Goal: Task Accomplishment & Management: Use online tool/utility

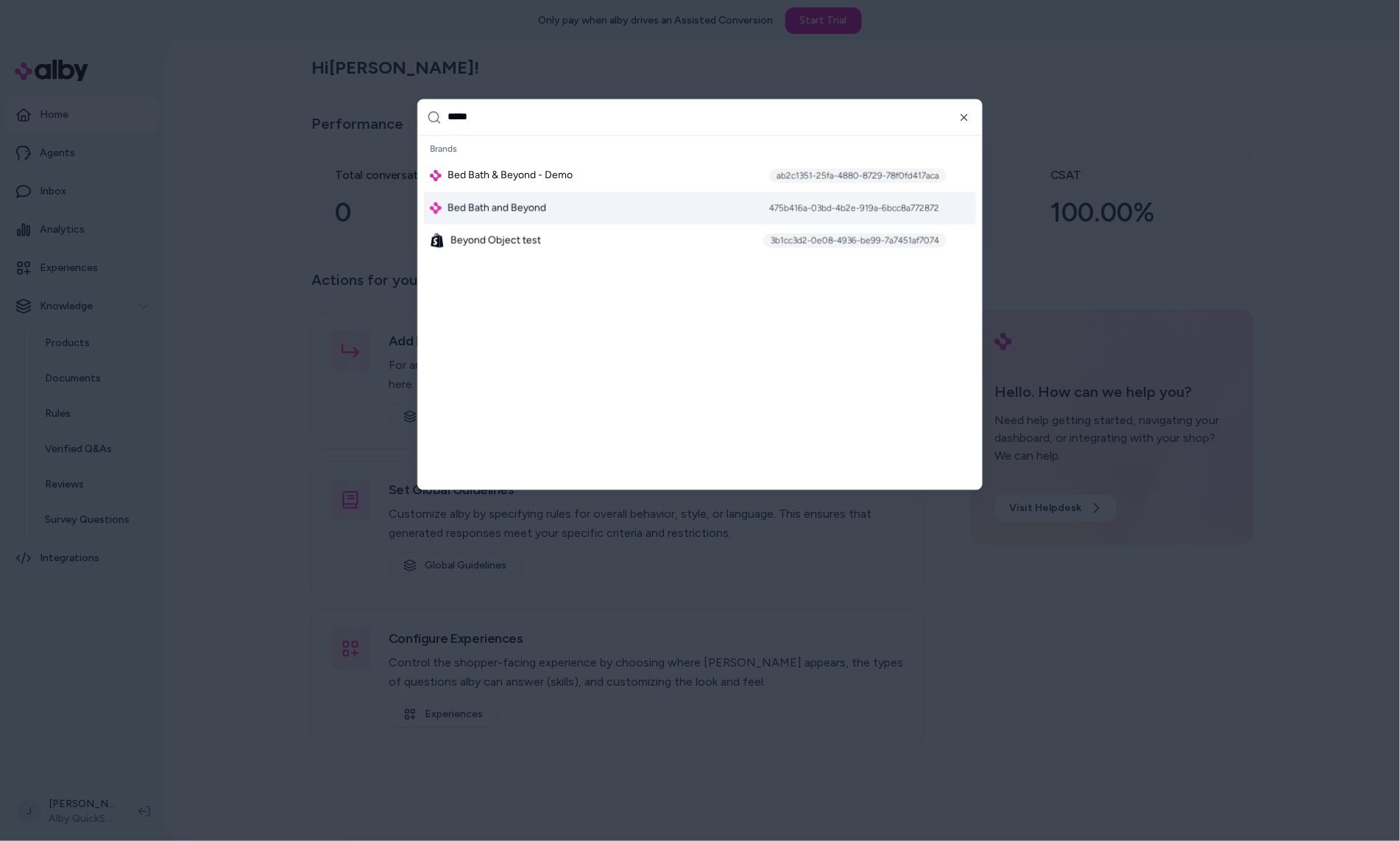
type input "*****"
click at [489, 204] on span "Bed Bath and Beyond" at bounding box center [496, 208] width 98 height 15
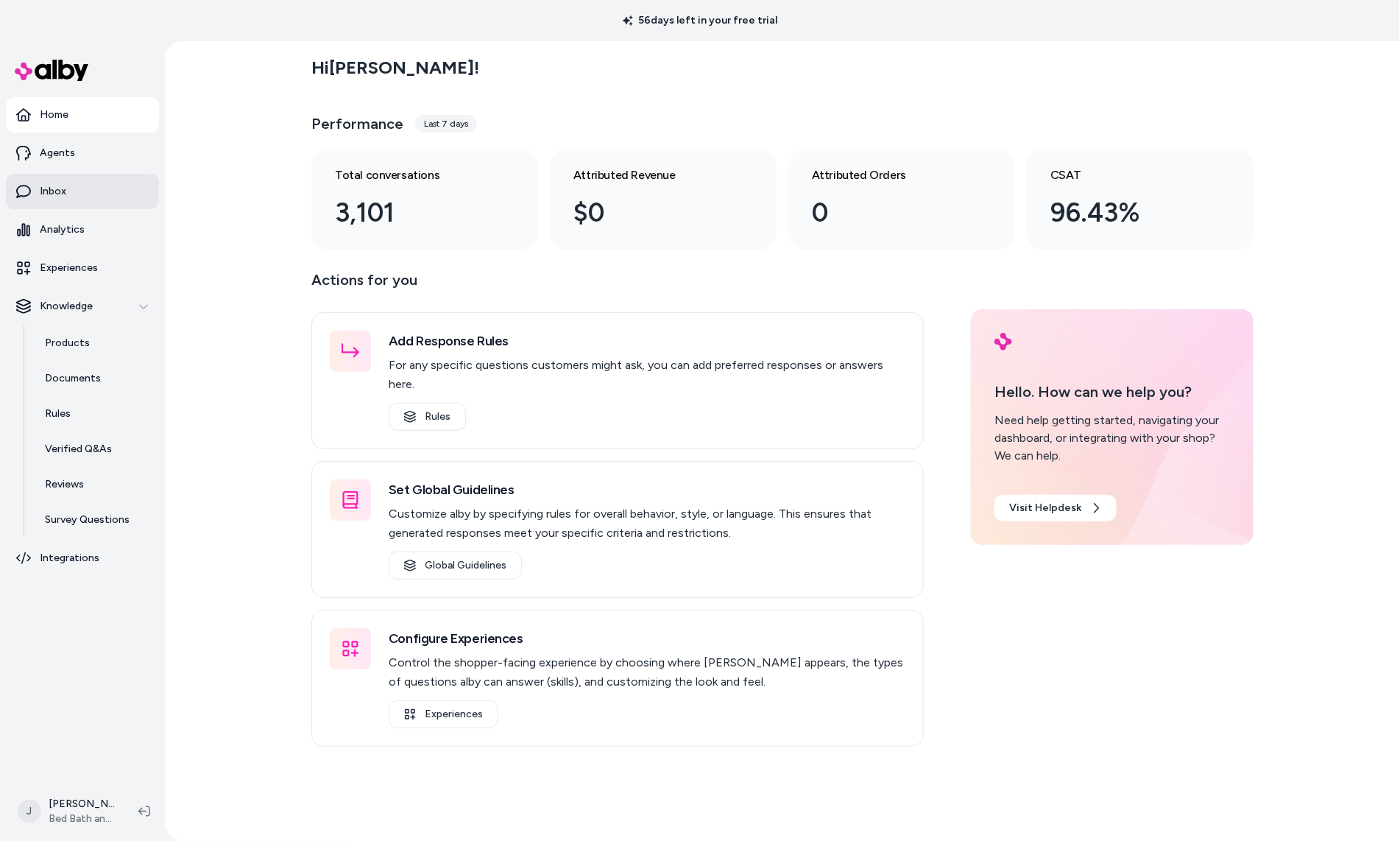
click at [80, 194] on link "Inbox" at bounding box center [82, 192] width 153 height 35
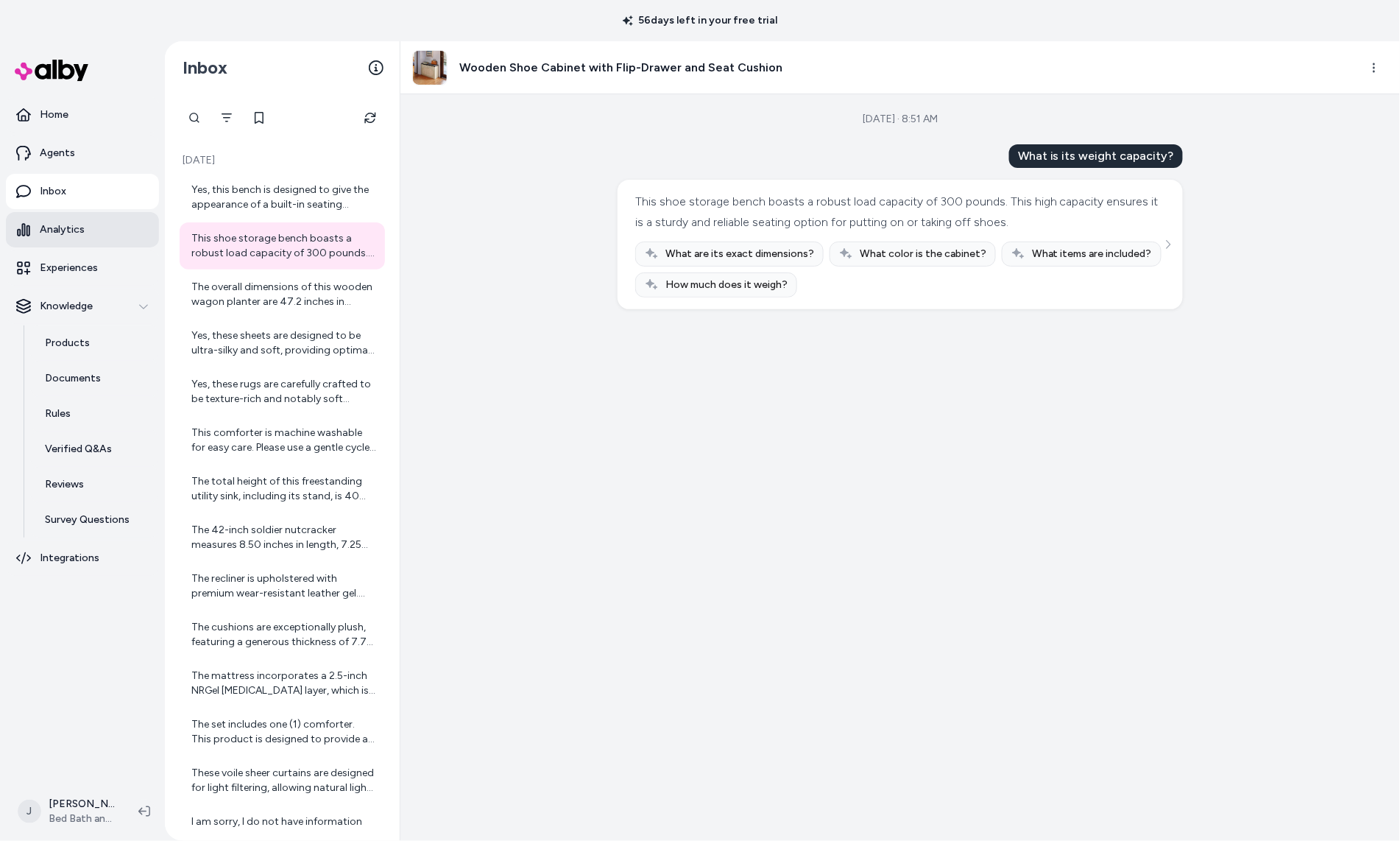
click at [75, 227] on p "Analytics" at bounding box center [61, 230] width 45 height 15
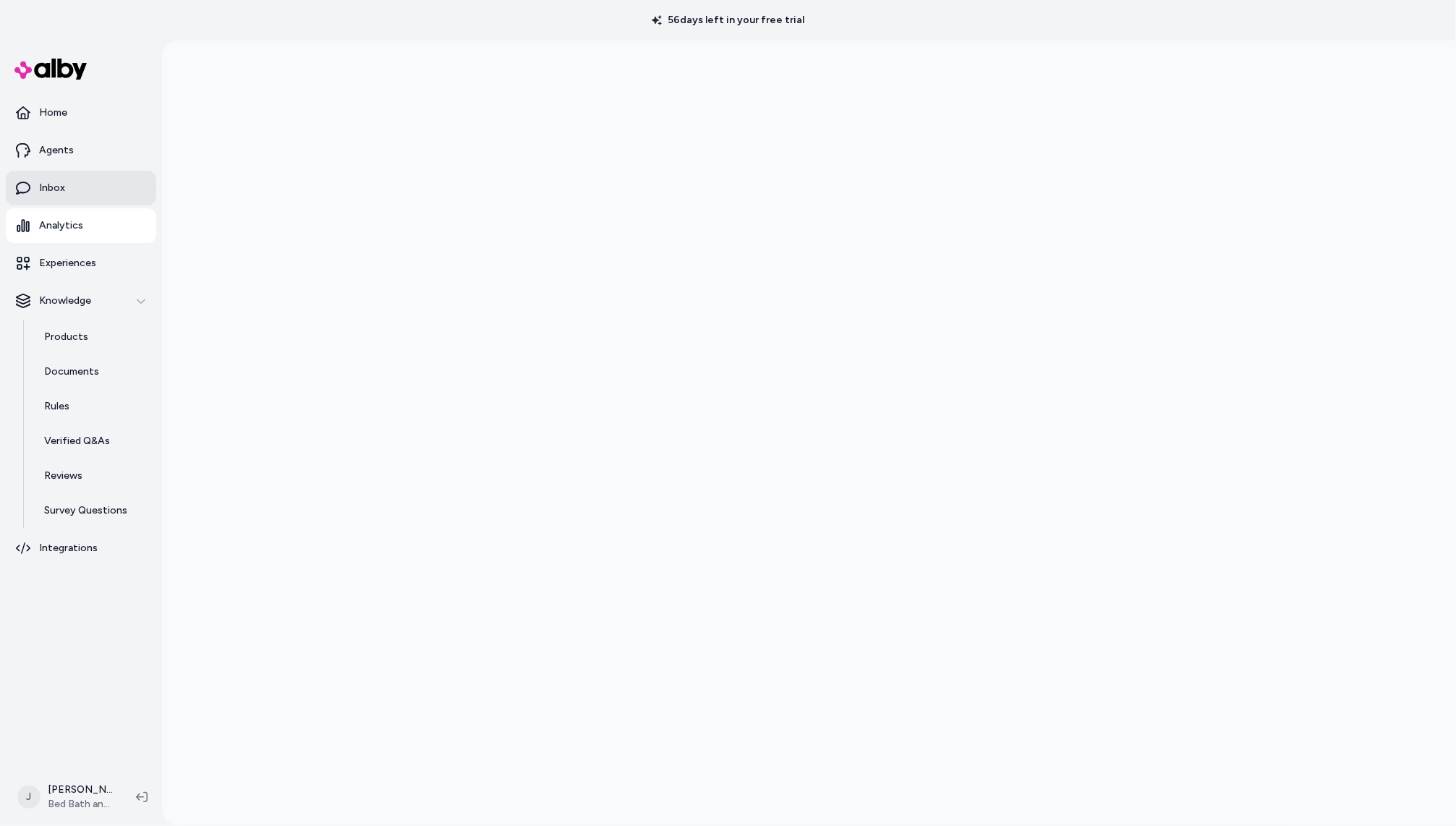
click at [88, 183] on link "Inbox" at bounding box center [81, 188] width 150 height 35
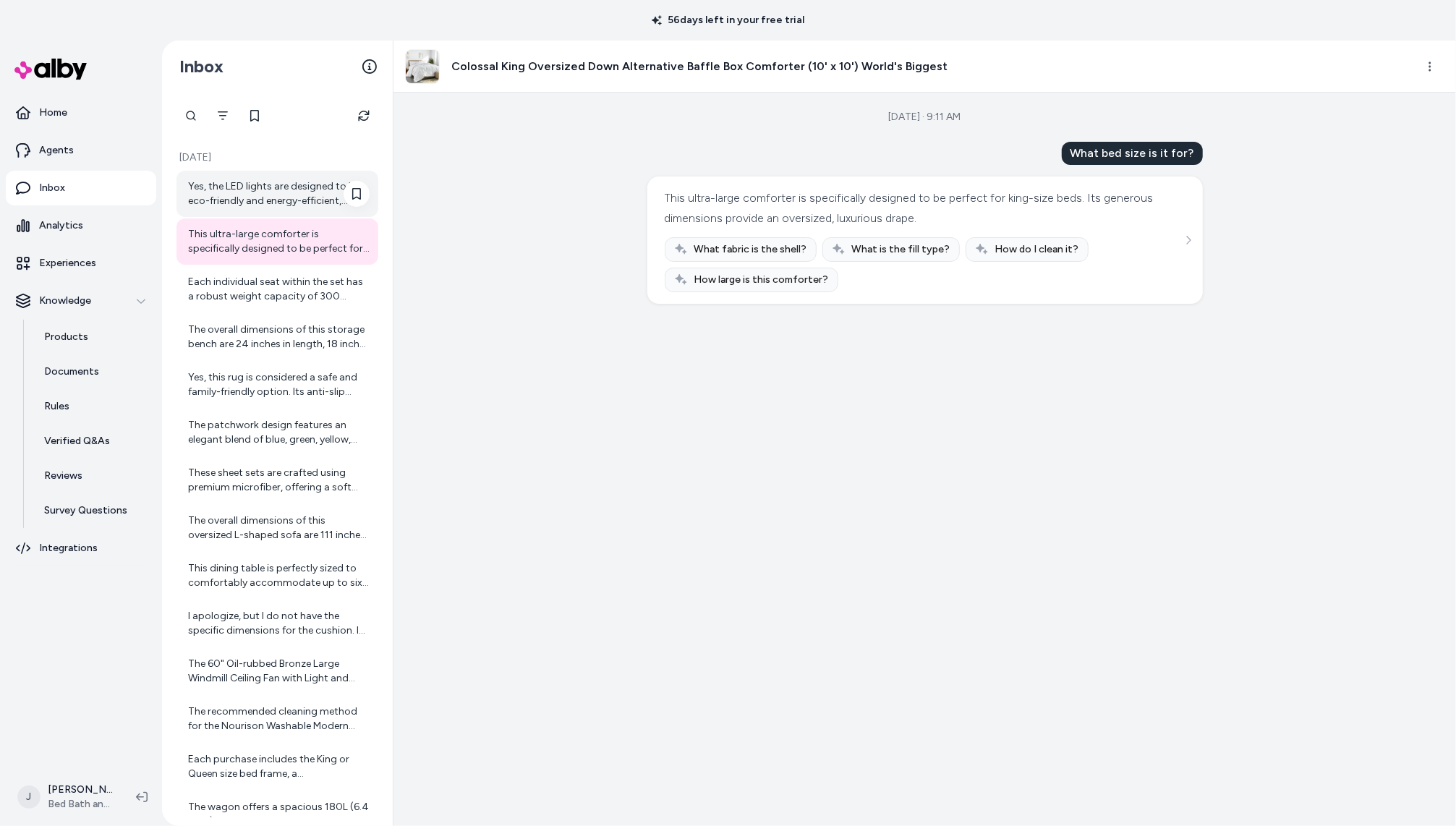
click at [214, 197] on div "Yes, the LED lights are designed to be eco-friendly and energy-efficient, helpi…" at bounding box center [279, 193] width 182 height 29
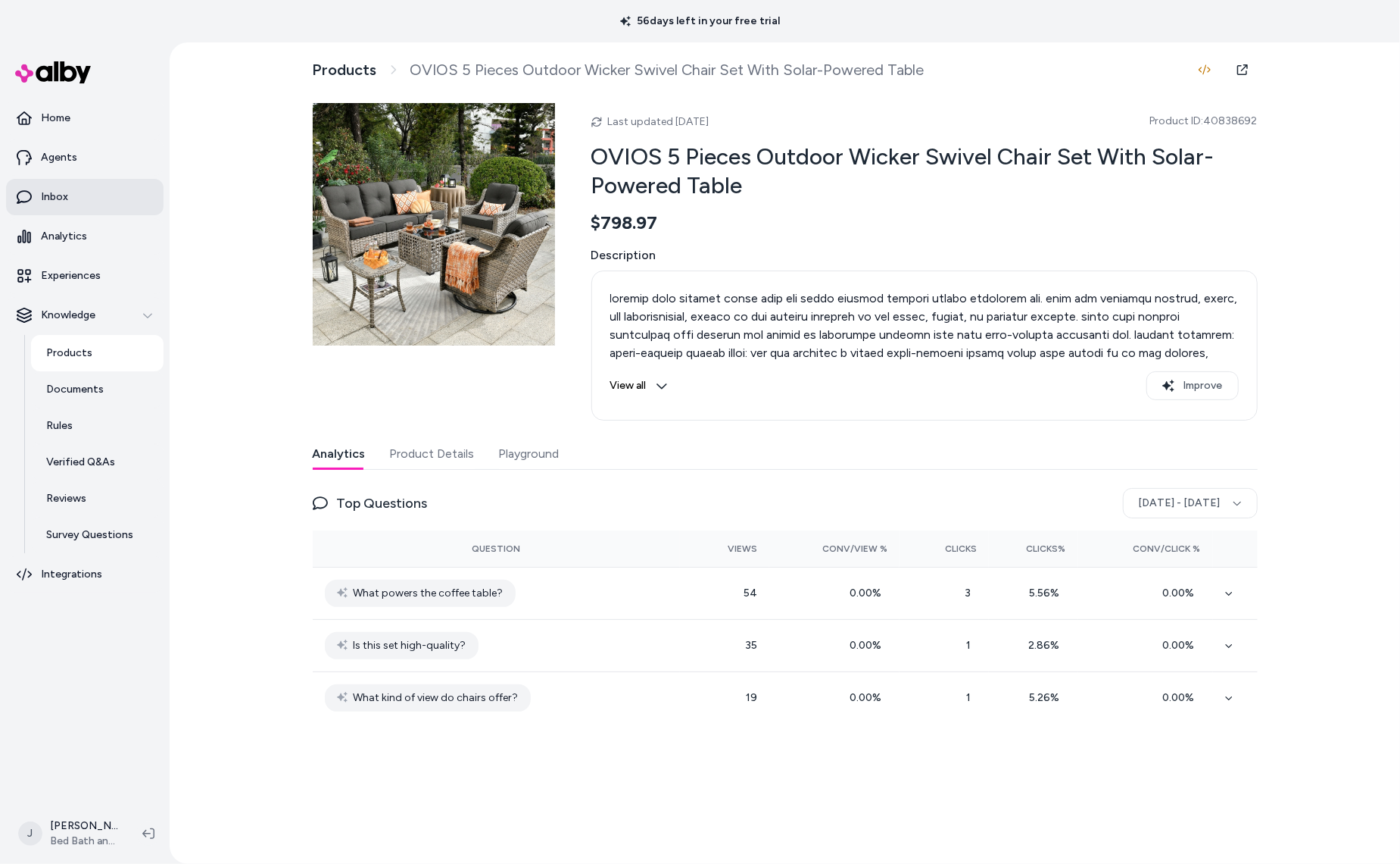
click at [74, 207] on link "Inbox" at bounding box center [85, 197] width 157 height 36
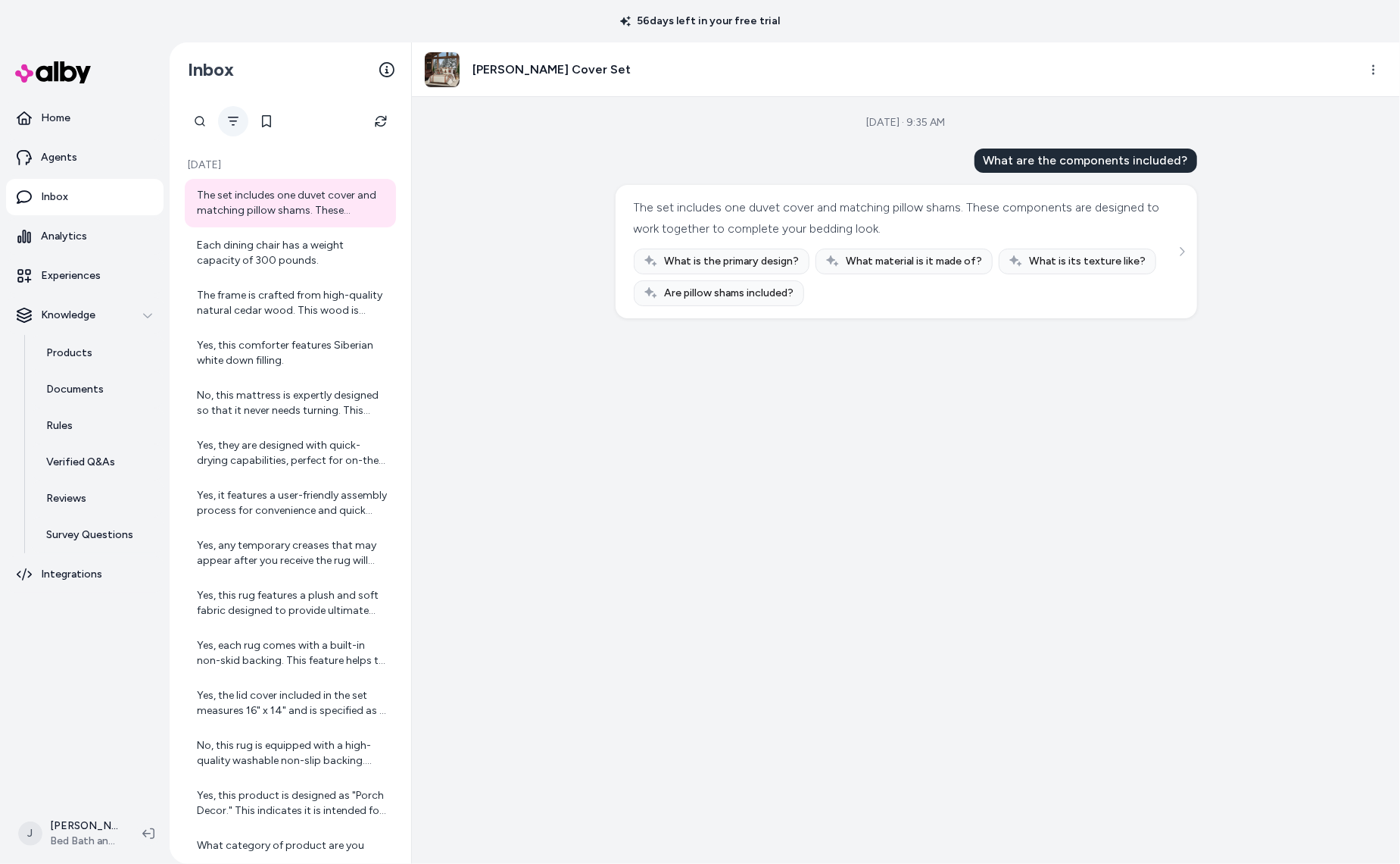
click at [228, 113] on button "Filter" at bounding box center [233, 121] width 30 height 30
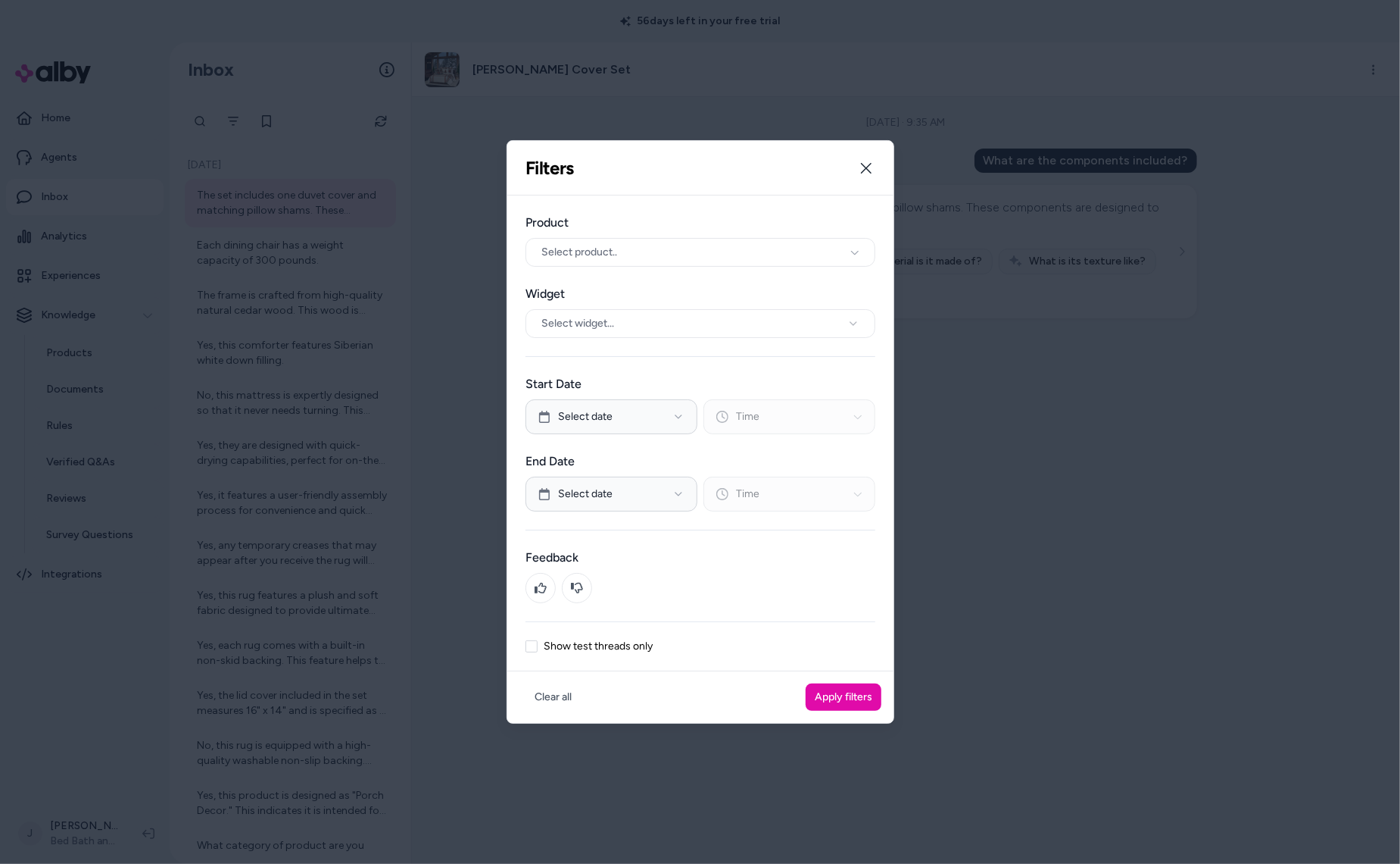
drag, startPoint x: 531, startPoint y: 643, endPoint x: 638, endPoint y: 671, distance: 110.6
click at [531, 643] on button "Show test threads only" at bounding box center [531, 647] width 12 height 12
click at [840, 702] on button "Apply filters" at bounding box center [844, 697] width 76 height 28
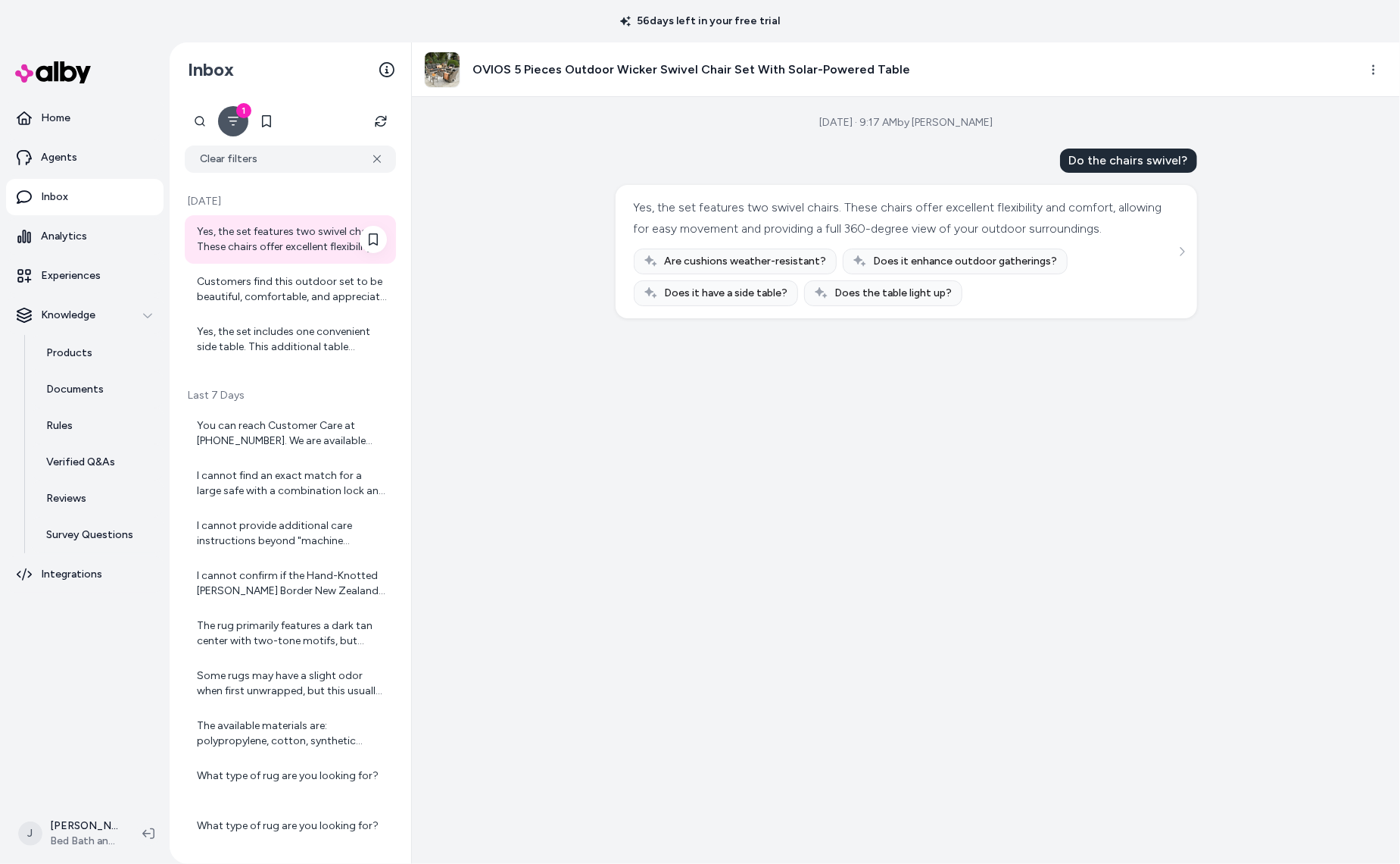
drag, startPoint x: 253, startPoint y: 234, endPoint x: 252, endPoint y: 243, distance: 9.1
click at [253, 235] on div "Yes, the set features two swivel chairs. These chairs offer excellent flexibili…" at bounding box center [292, 239] width 190 height 30
click at [251, 285] on div "Customers find this outdoor set to be beautiful, comfortable, and appreciate th…" at bounding box center [292, 289] width 190 height 30
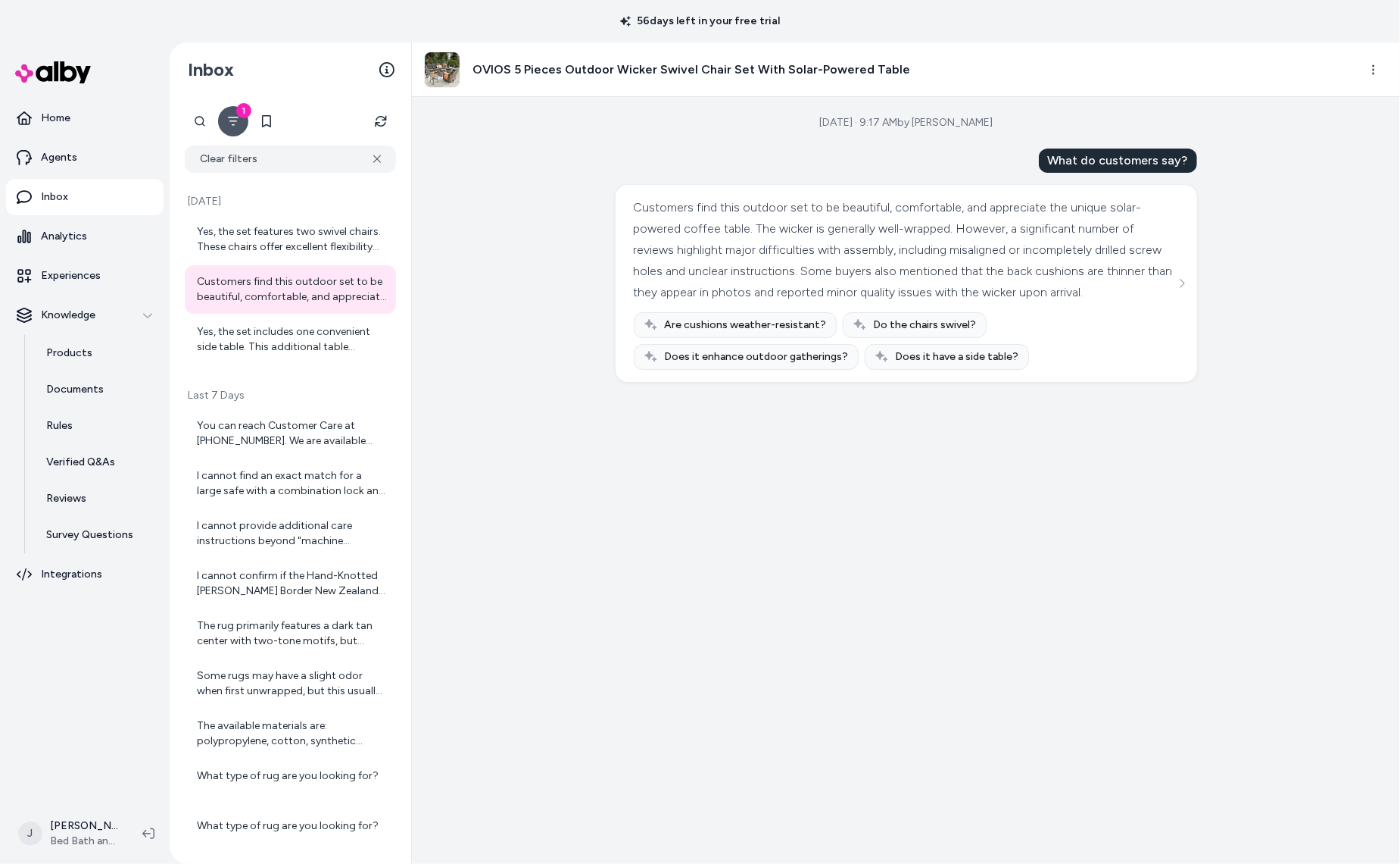
click at [472, 338] on div "Aug 26, 2025 · 9:17 AM by Matt Limeri What do customers say? Customers find thi…" at bounding box center [906, 480] width 988 height 767
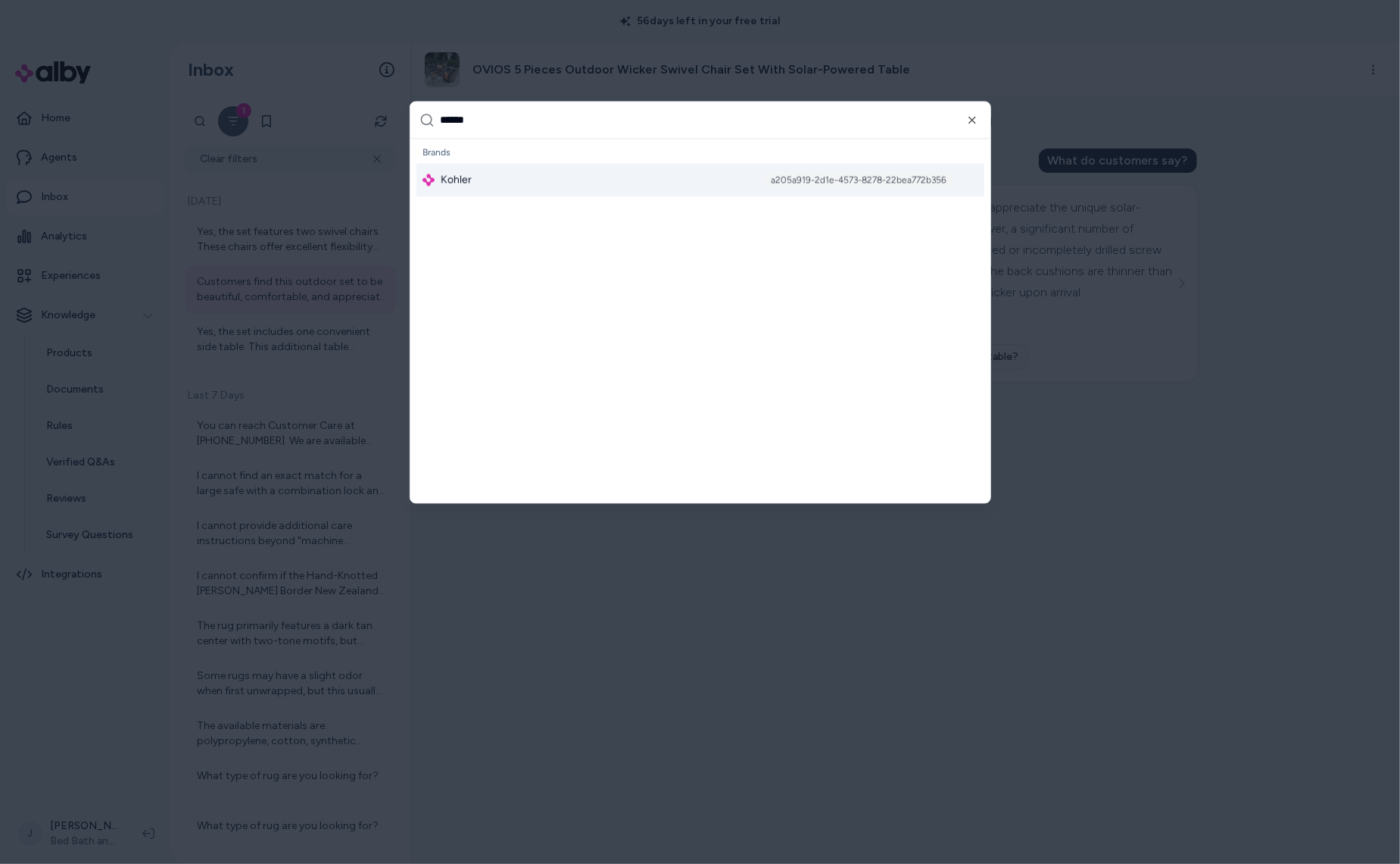
type input "******"
click at [548, 177] on div "Kohler a205a919-2d1e-4573-8278-22bea772b356" at bounding box center [700, 180] width 568 height 34
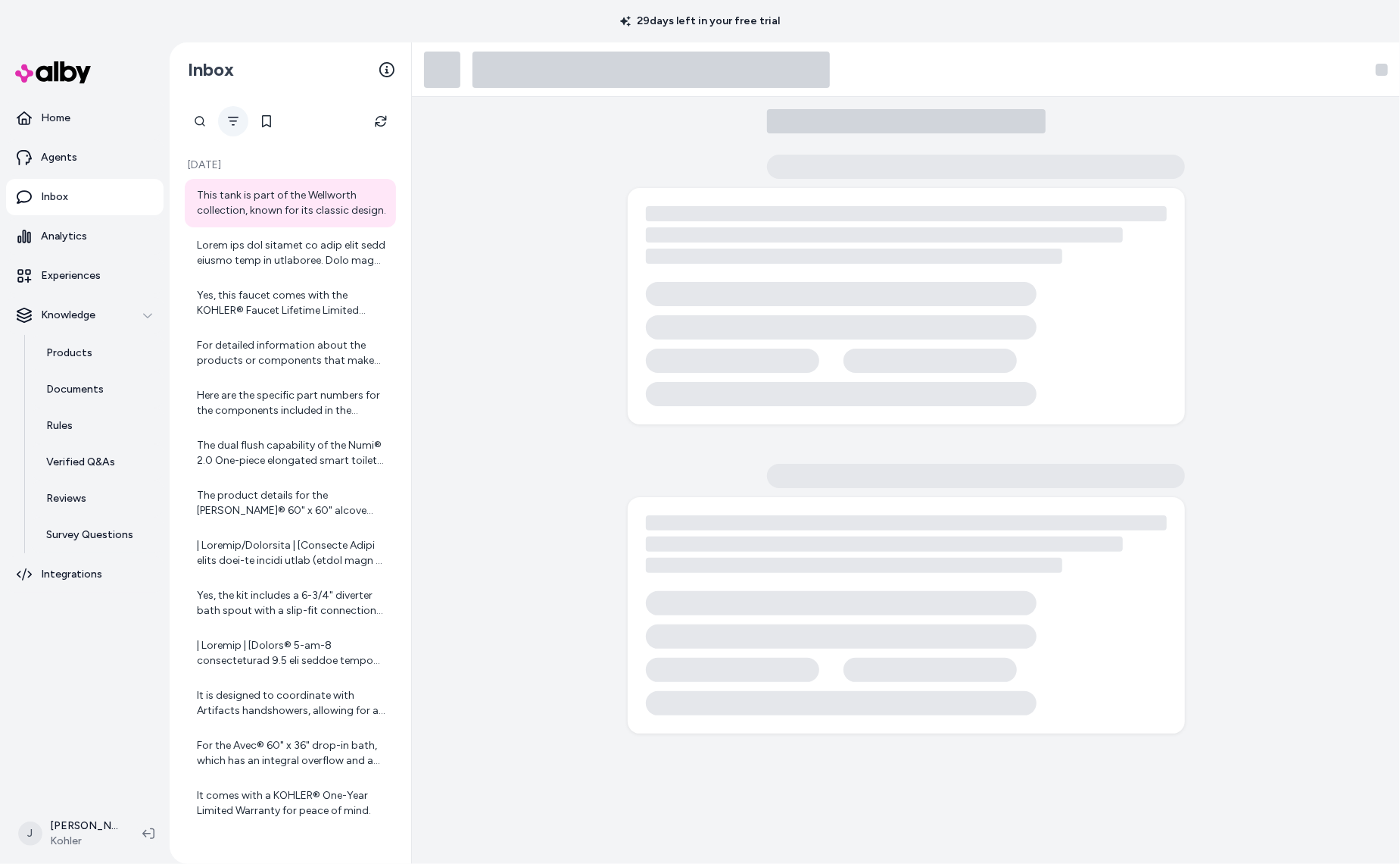
click at [236, 119] on icon "Filter" at bounding box center [234, 121] width 12 height 12
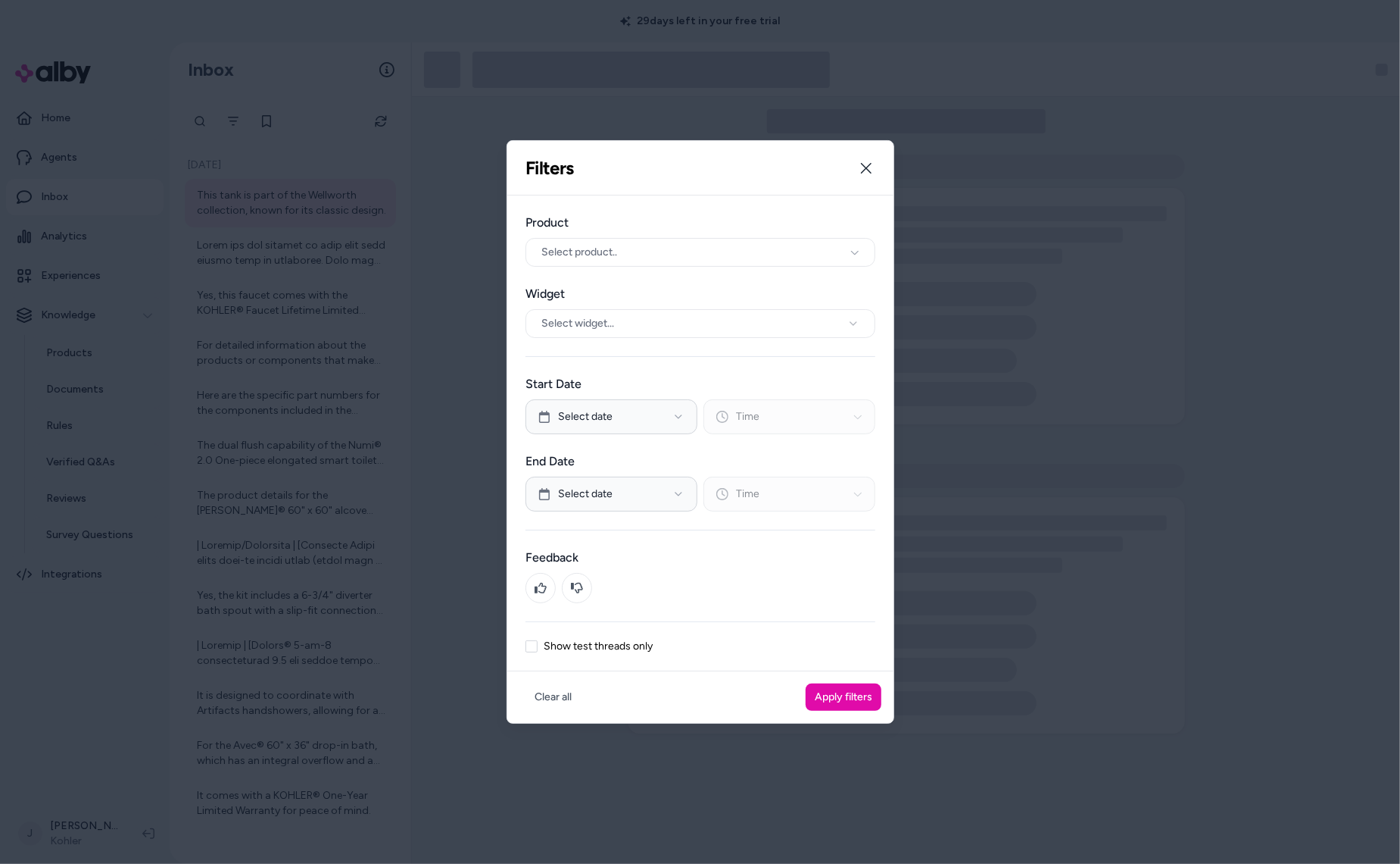
click at [543, 648] on label "Show test threads only" at bounding box center [598, 646] width 109 height 10
click at [537, 648] on button "Show test threads only" at bounding box center [531, 647] width 12 height 12
drag, startPoint x: 841, startPoint y: 697, endPoint x: 360, endPoint y: 631, distance: 485.5
click at [840, 697] on button "Apply filters" at bounding box center [844, 697] width 76 height 28
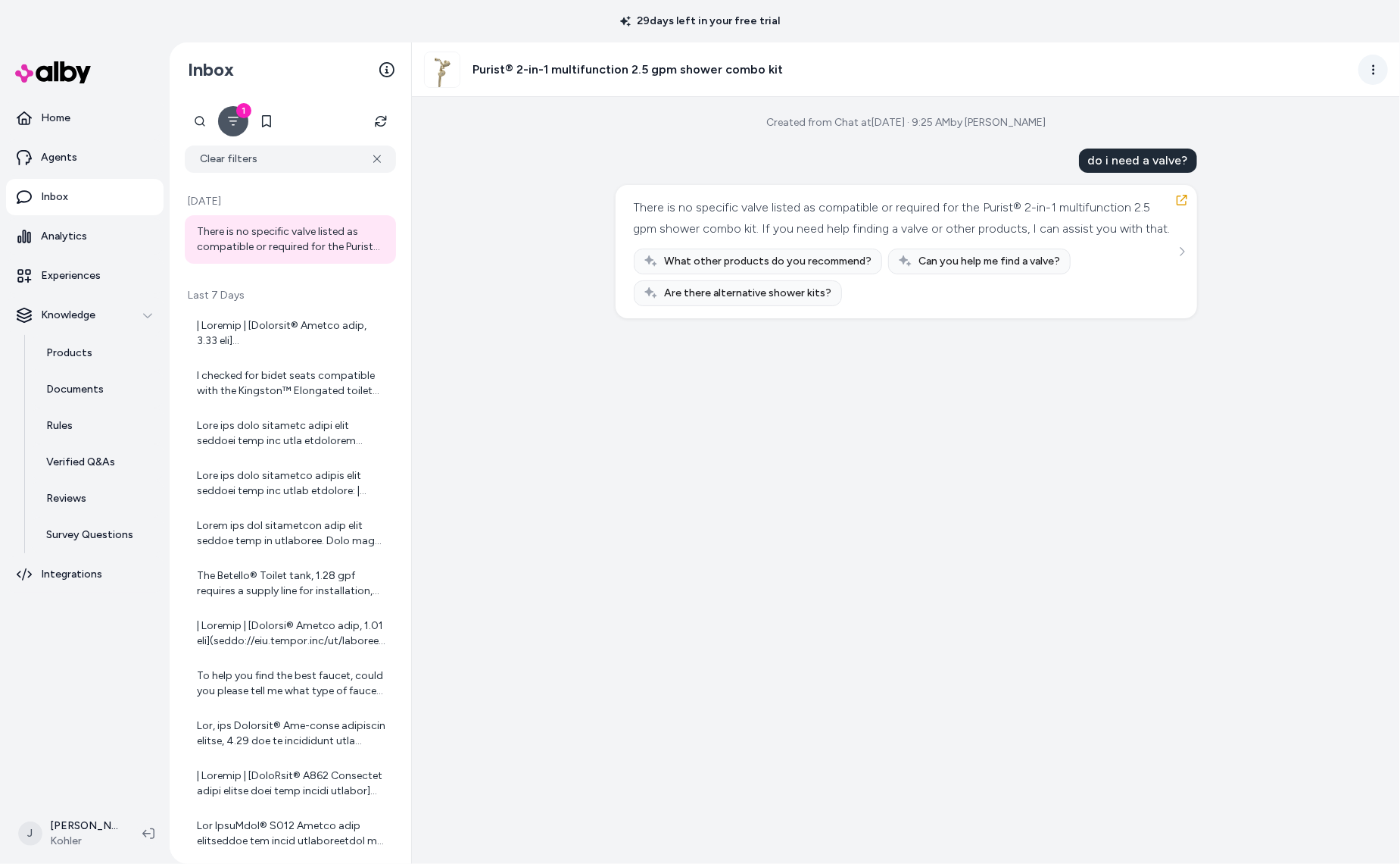
click at [1381, 72] on html "29 days left in your free trial Home Agents Inbox Analytics Experiences Knowled…" at bounding box center [700, 432] width 1400 height 864
click at [1281, 177] on link "View in LangFuse" at bounding box center [1306, 177] width 161 height 24
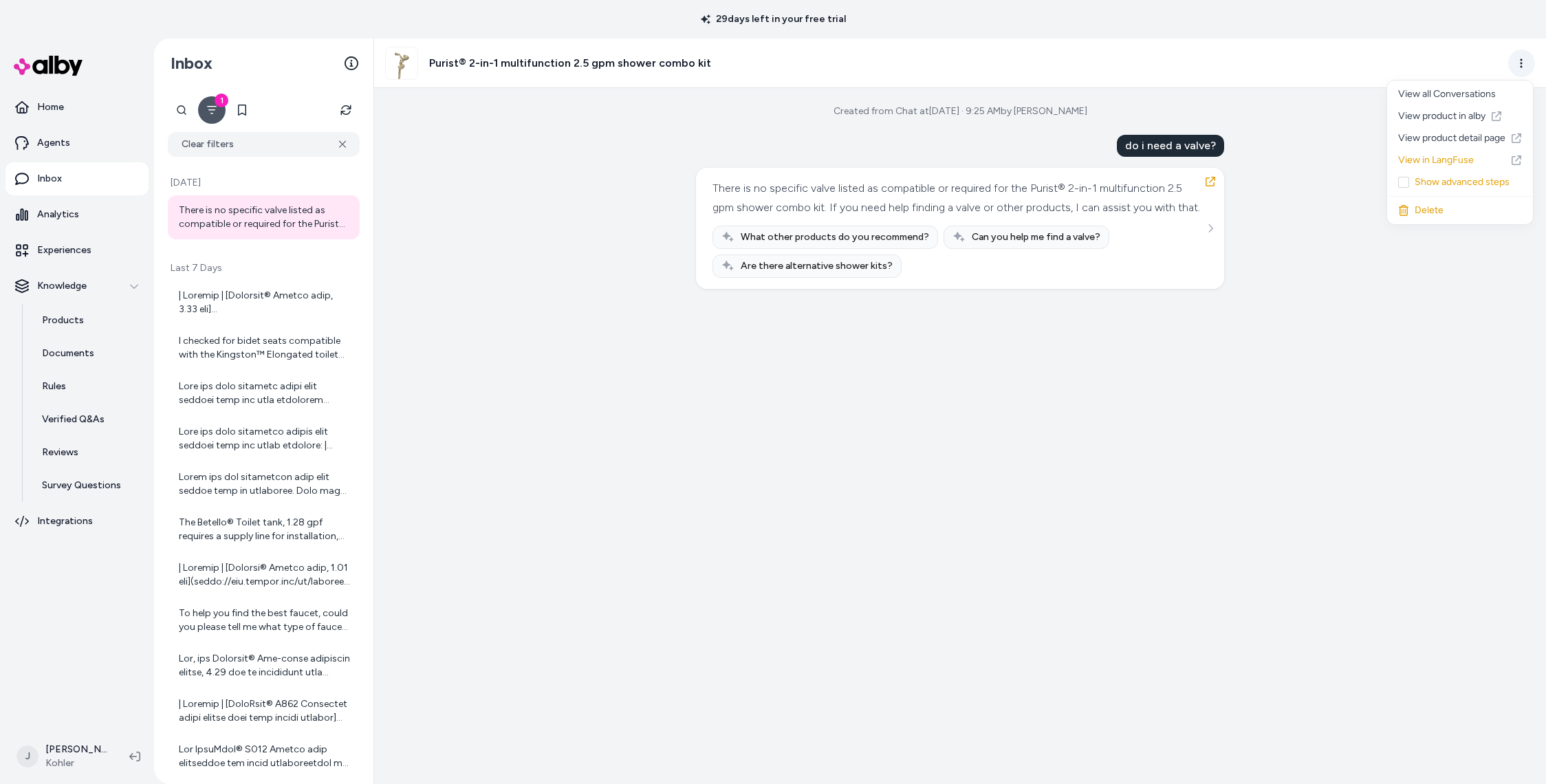
click at [1270, 64] on html "29 days left in your free trial Home Agents Inbox Analytics Experiences Knowled…" at bounding box center [773, 392] width 1546 height 784
click at [1270, 160] on link "View in LangFuse" at bounding box center [1460, 160] width 146 height 22
click at [1214, 185] on icon "button" at bounding box center [1210, 181] width 11 height 11
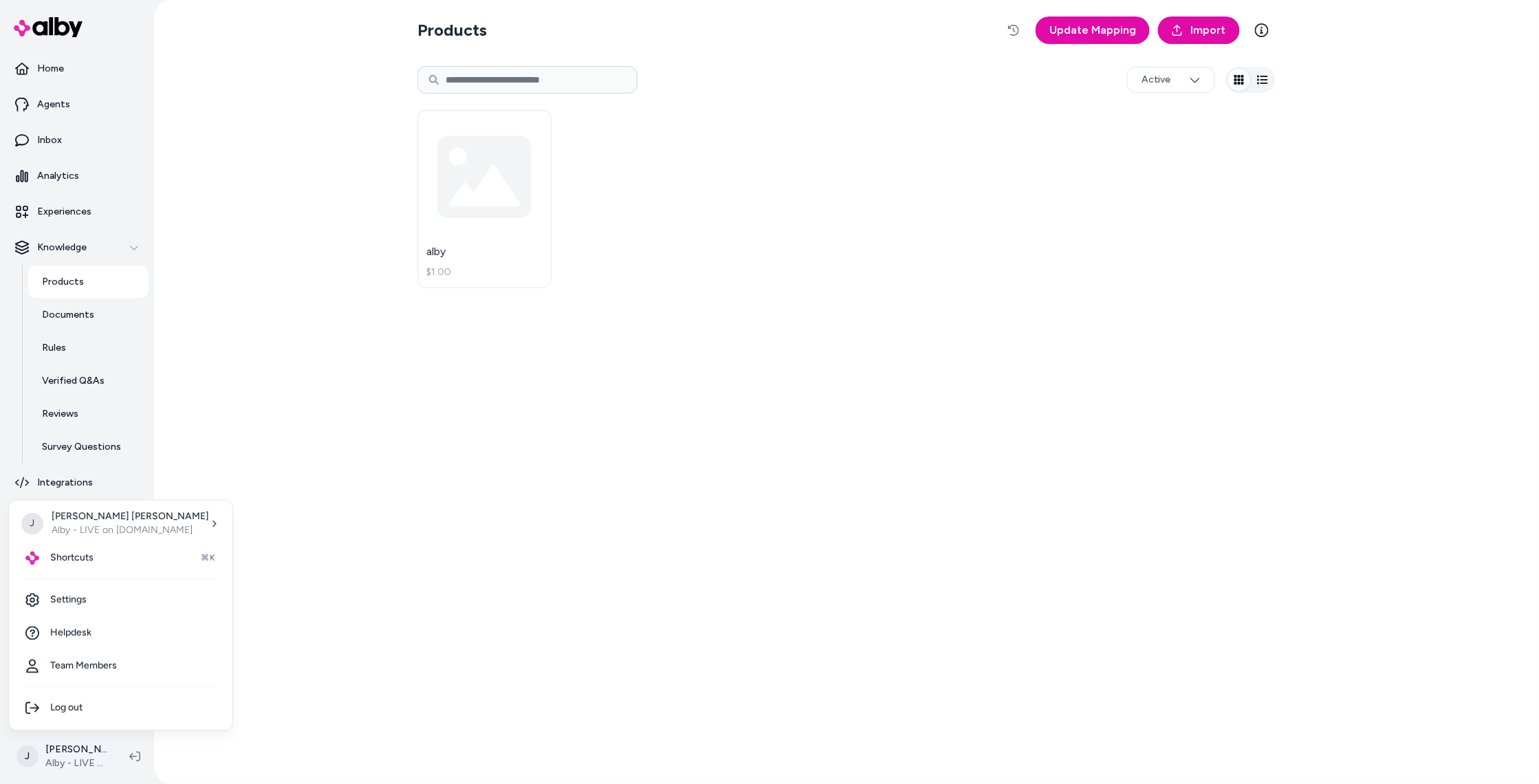
click at [67, 750] on html "Home Agents Inbox Analytics Experiences Knowledge Products Documents Rules Veri…" at bounding box center [769, 392] width 1539 height 784
click at [276, 559] on html "Home Agents Inbox Analytics Experiences Knowledge Products Documents Rules Veri…" at bounding box center [769, 392] width 1539 height 784
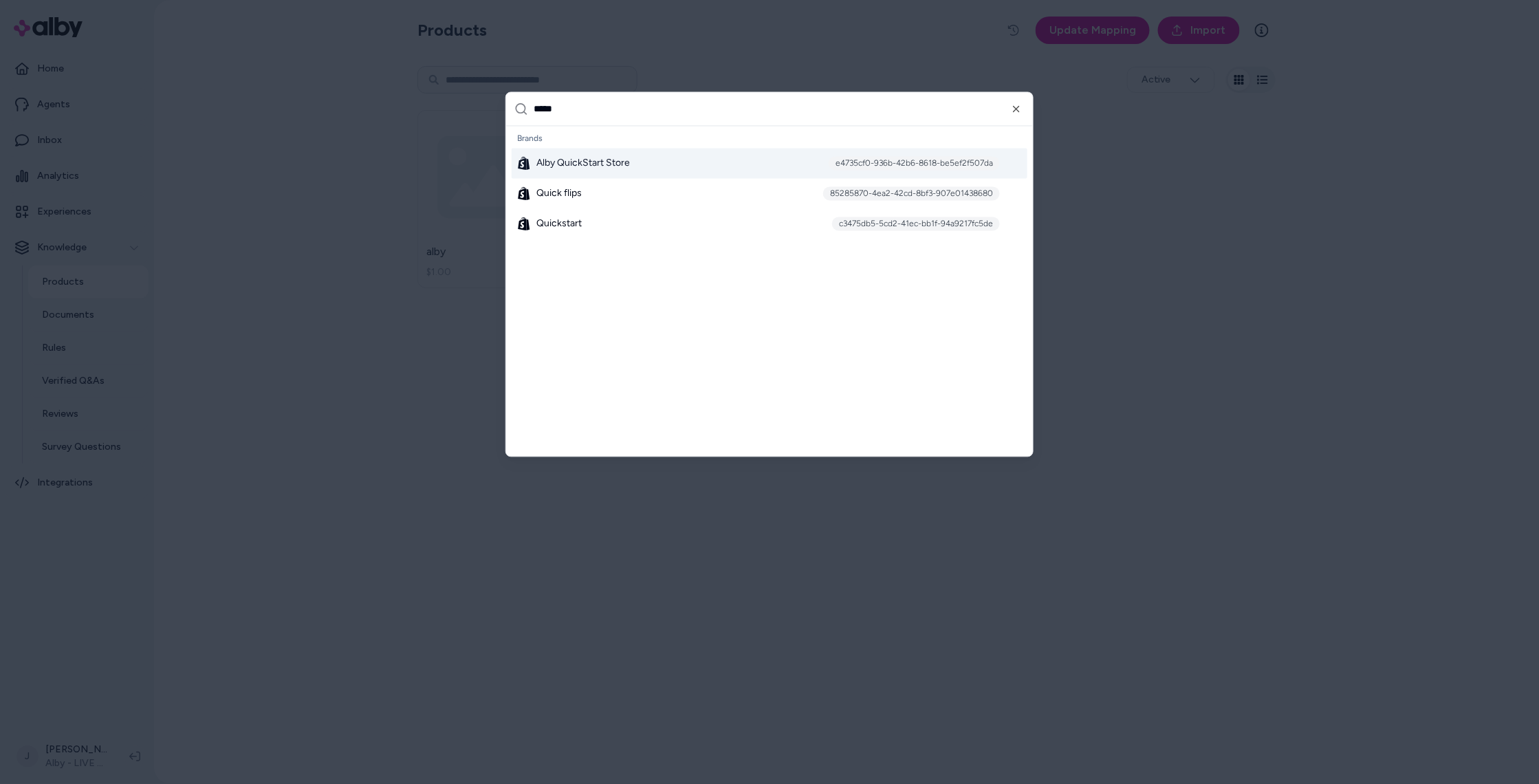
type input "*****"
click at [573, 170] on div "Alby QuickStart Store e4735cf0-936b-42b6-8618-be5ef2f507da" at bounding box center [769, 163] width 515 height 31
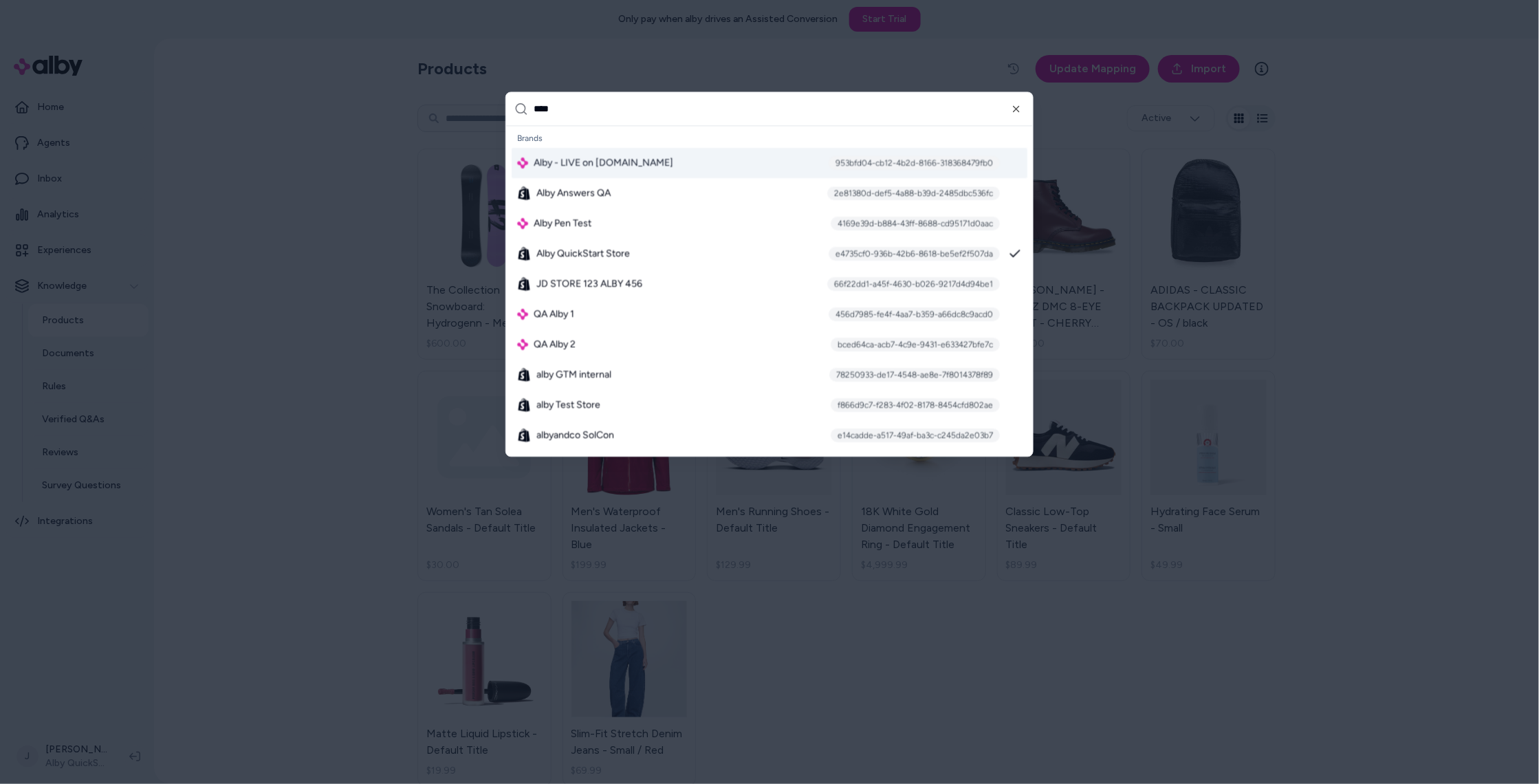
type input "****"
click at [621, 171] on div "Alby - LIVE on alby.com 953bfd04-cb12-4b2d-8166-318368479fb0" at bounding box center [769, 163] width 515 height 31
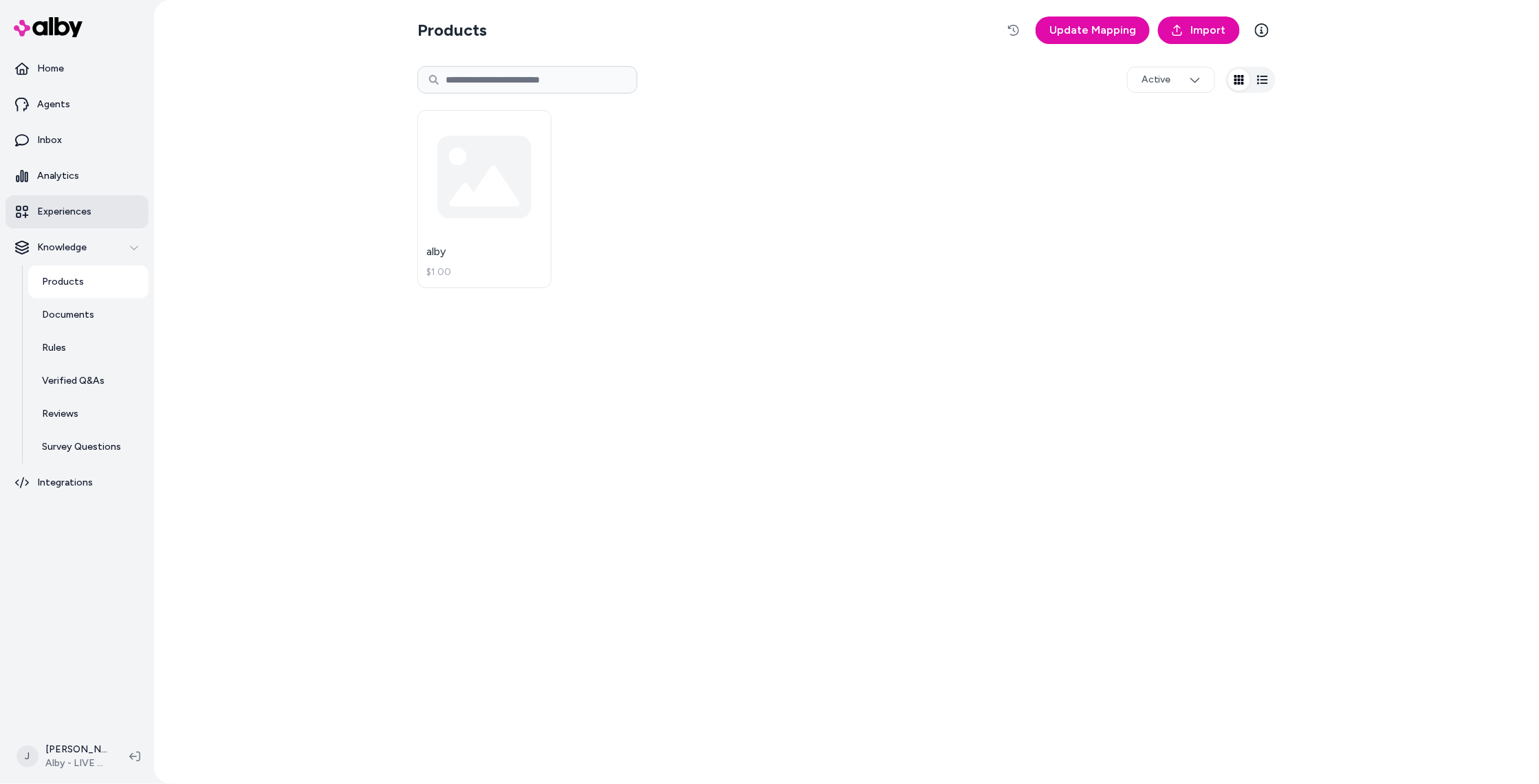
click at [74, 207] on p "Experiences" at bounding box center [64, 212] width 54 height 14
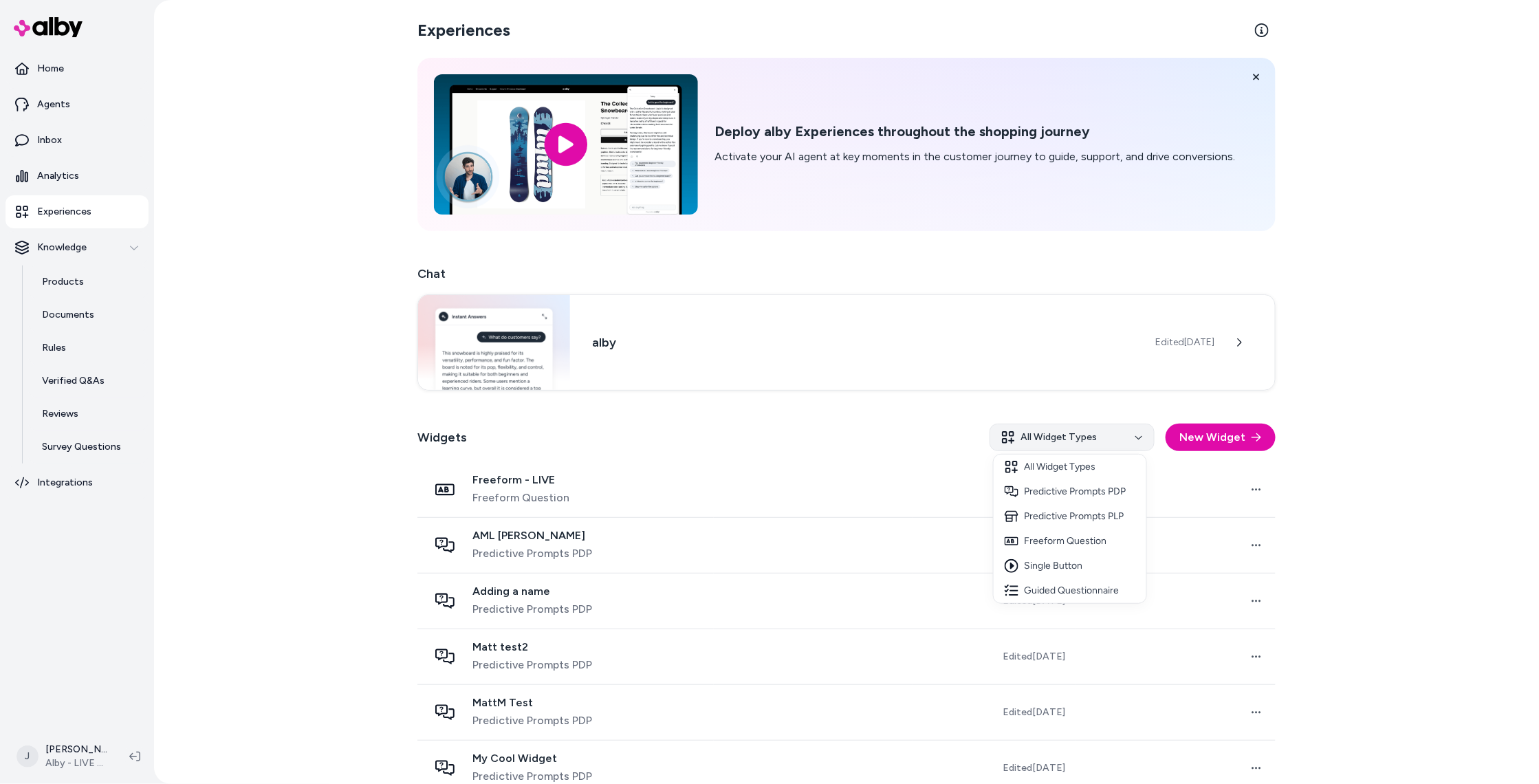
click at [1072, 437] on html "Home Agents Inbox Analytics Experiences Knowledge Products Documents Rules Veri…" at bounding box center [769, 392] width 1539 height 784
click at [1055, 562] on div "Single Button" at bounding box center [1070, 566] width 152 height 25
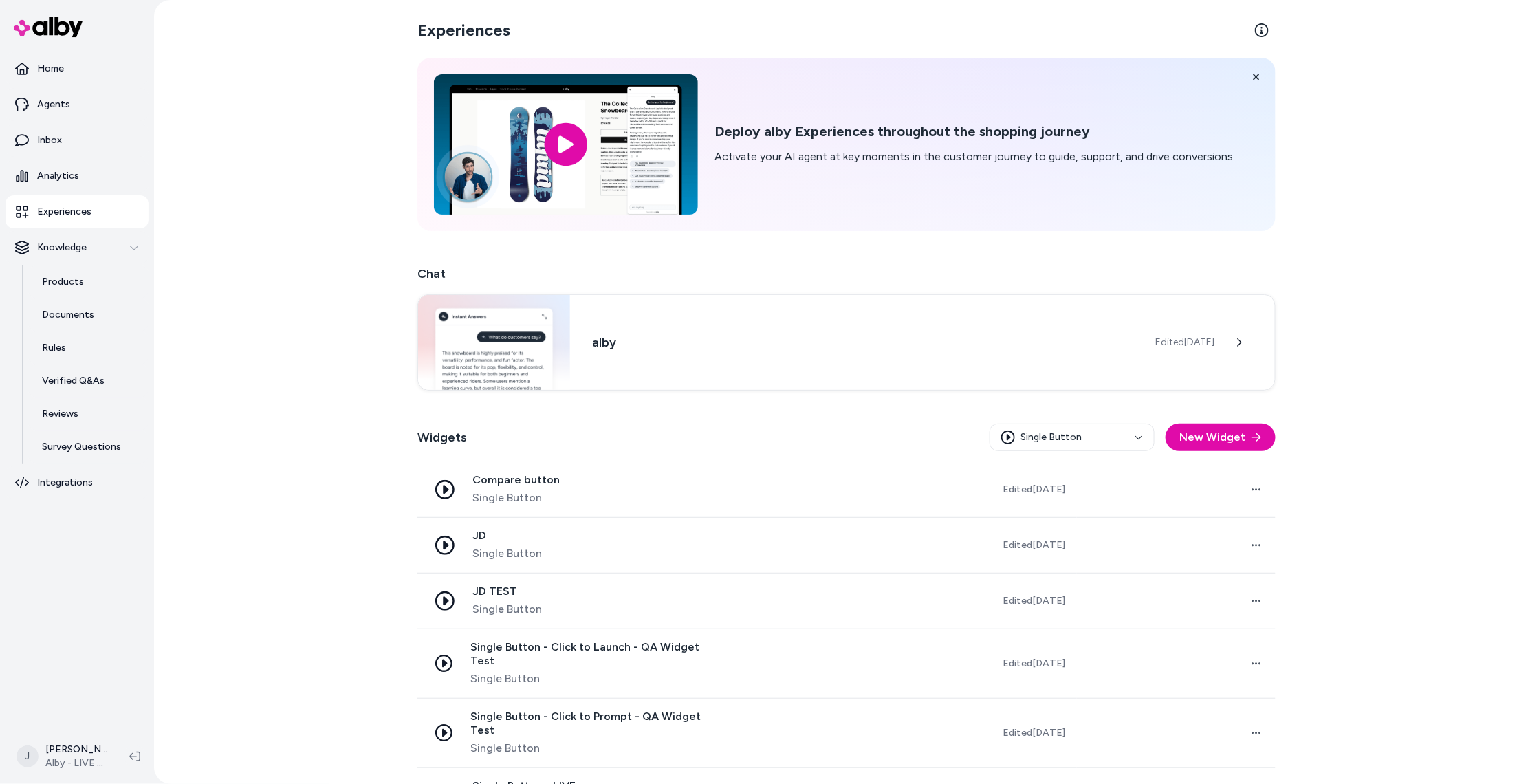
click at [49, 676] on nav "Home Agents Inbox Analytics Experiences Knowledge Products Documents Rules Veri…" at bounding box center [77, 390] width 143 height 674
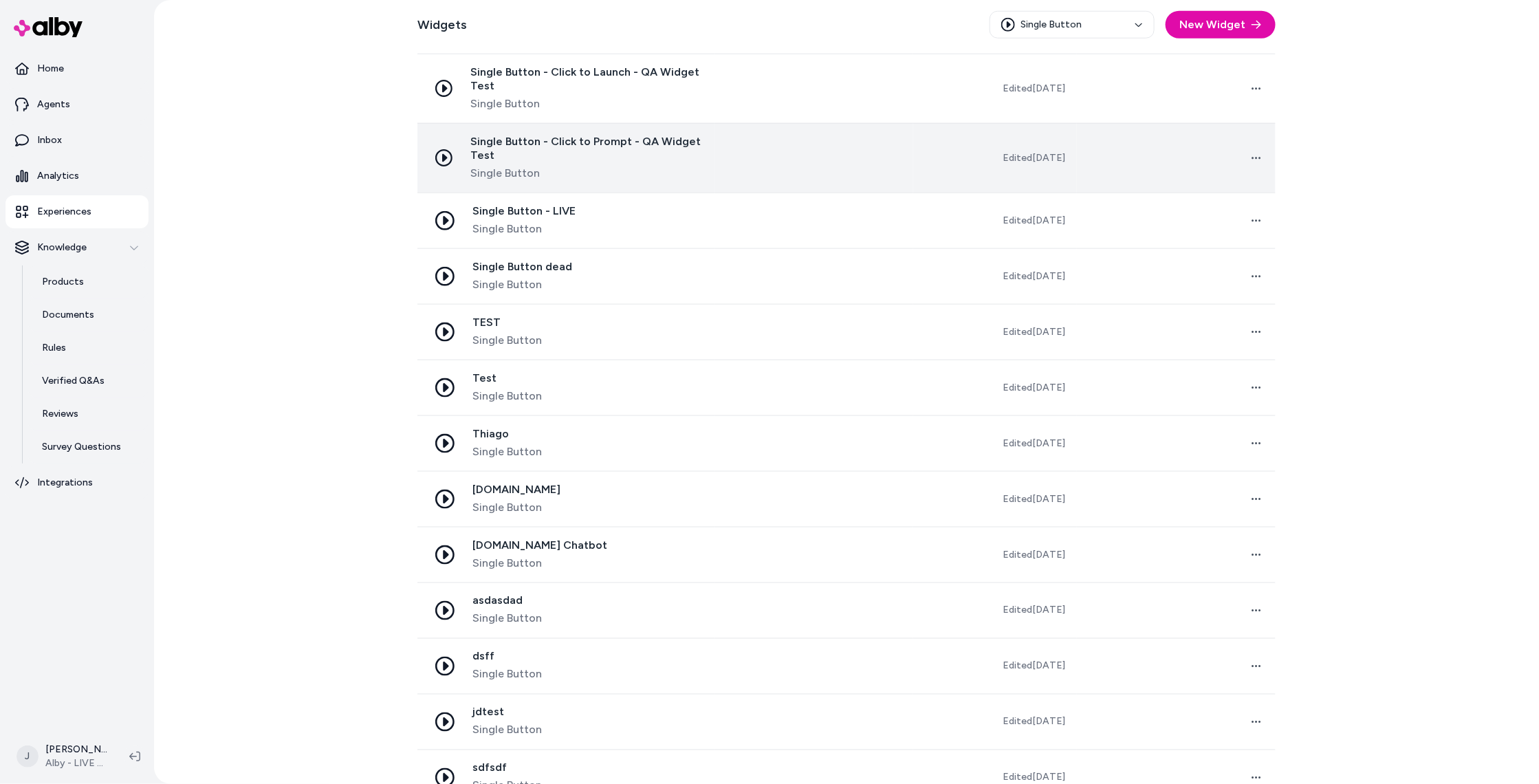
scroll to position [666, 0]
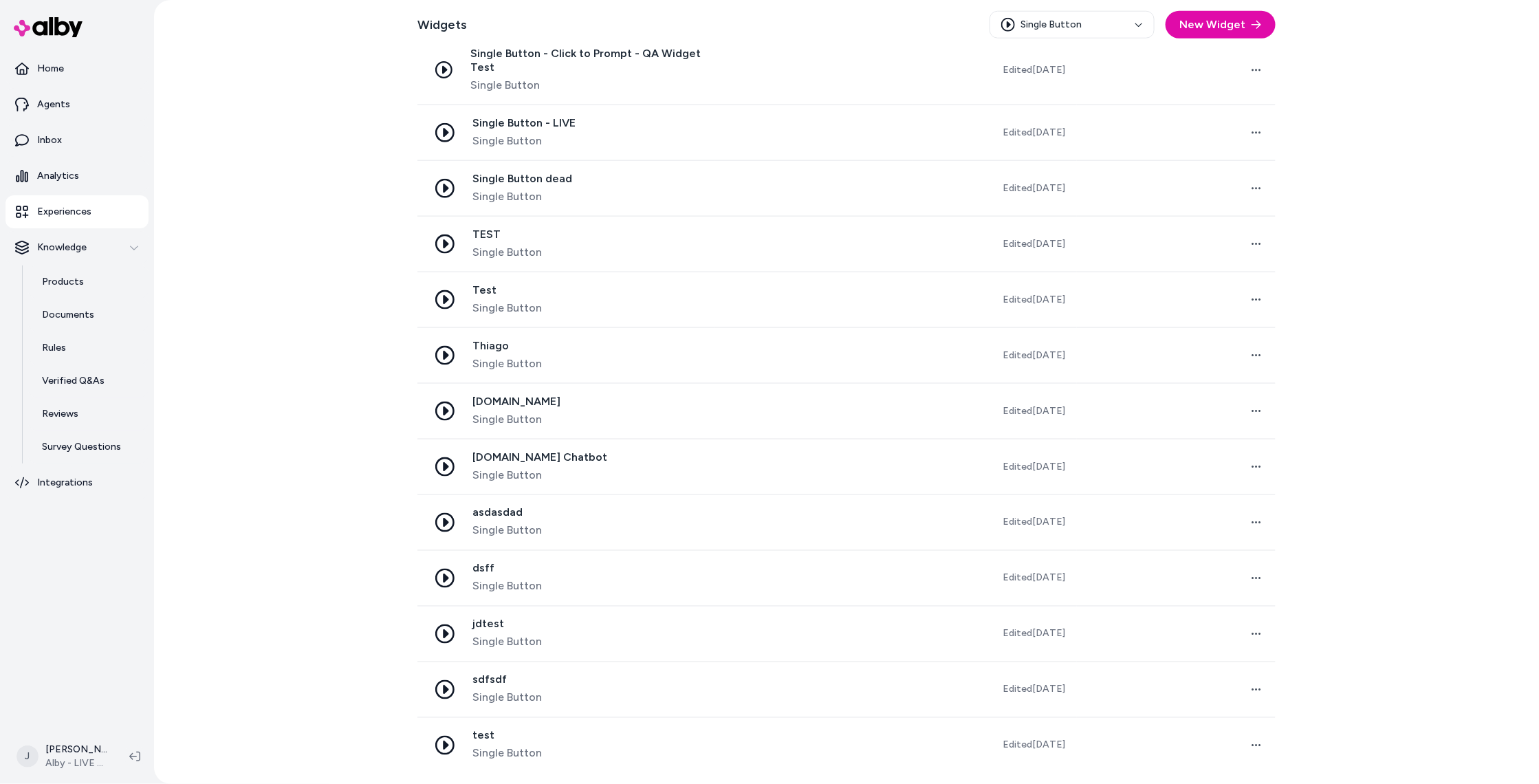
click at [89, 581] on nav "Home Agents Inbox Analytics Experiences Knowledge Products Documents Rules Veri…" at bounding box center [77, 390] width 143 height 674
drag, startPoint x: 130, startPoint y: 662, endPoint x: 171, endPoint y: 624, distance: 55.9
click at [138, 657] on nav "Home Agents Inbox Analytics Experiences Knowledge Products Documents Rules Veri…" at bounding box center [77, 390] width 143 height 674
click at [172, 619] on div "Experiences Deploy alby Experiences throughout the shopping journey Activate yo…" at bounding box center [846, 392] width 1385 height 784
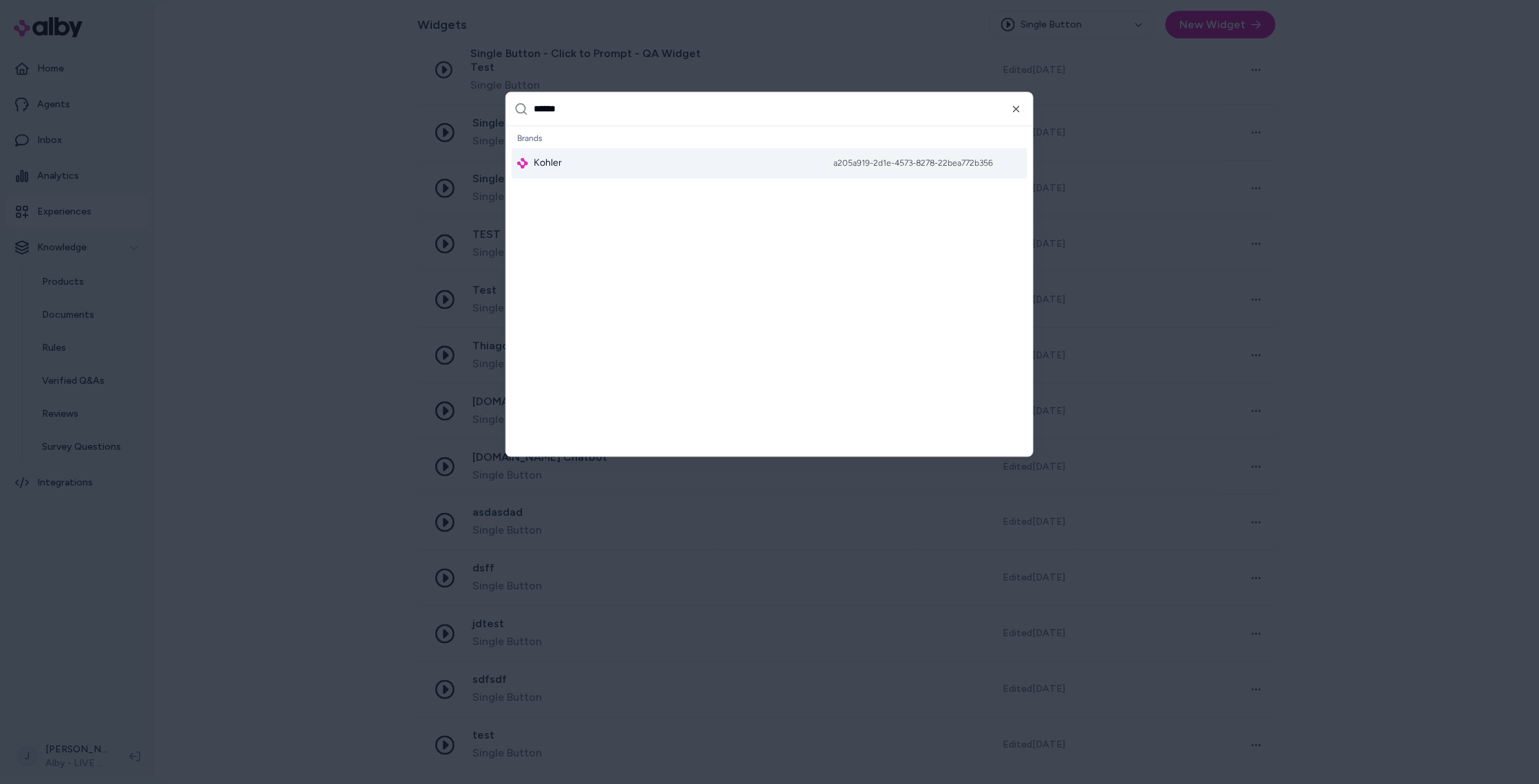
type input "******"
click at [576, 168] on div "Kohler a205a919-2d1e-4573-8278-22bea772b356" at bounding box center [769, 163] width 515 height 31
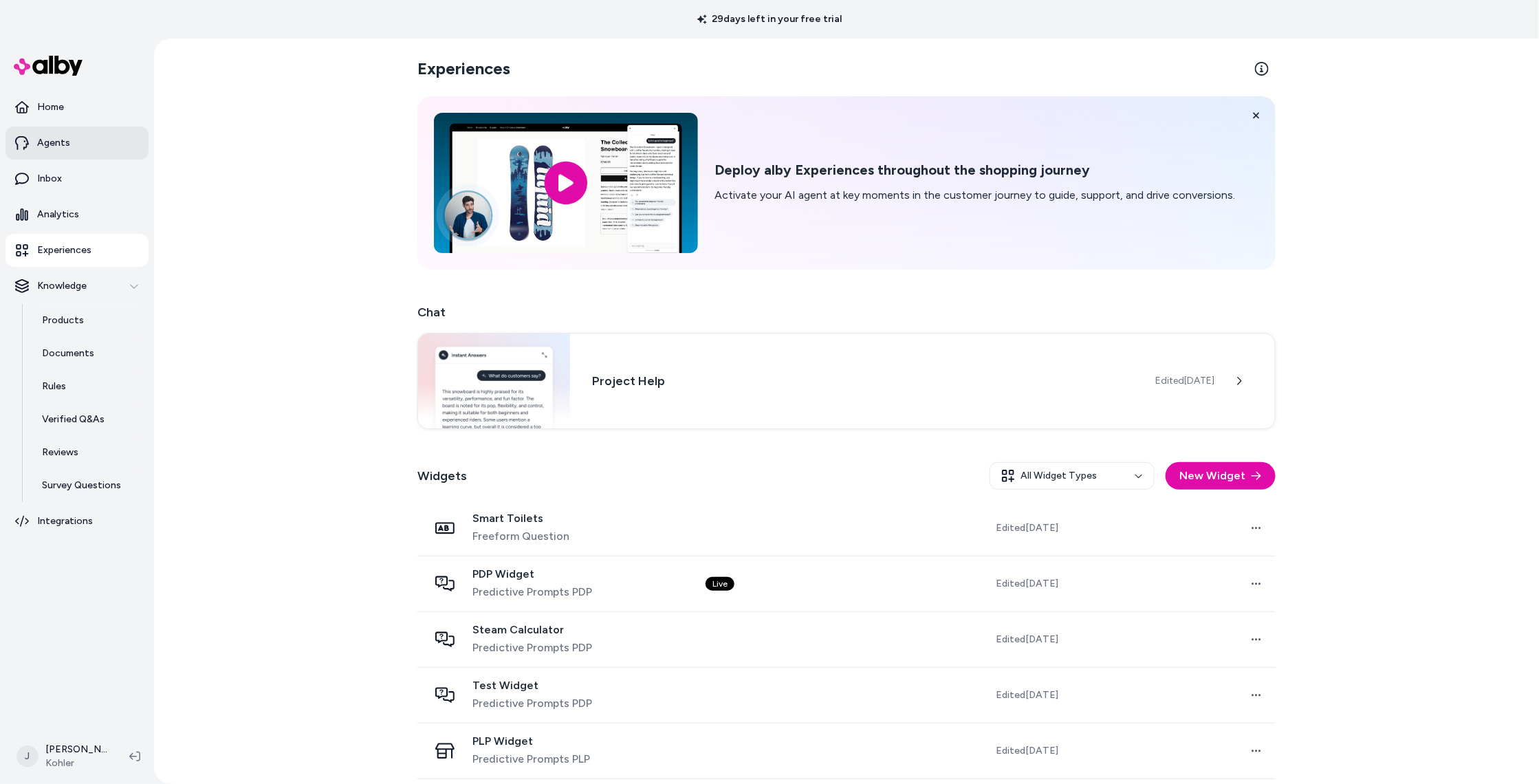
click at [51, 137] on p "Agents" at bounding box center [53, 143] width 33 height 14
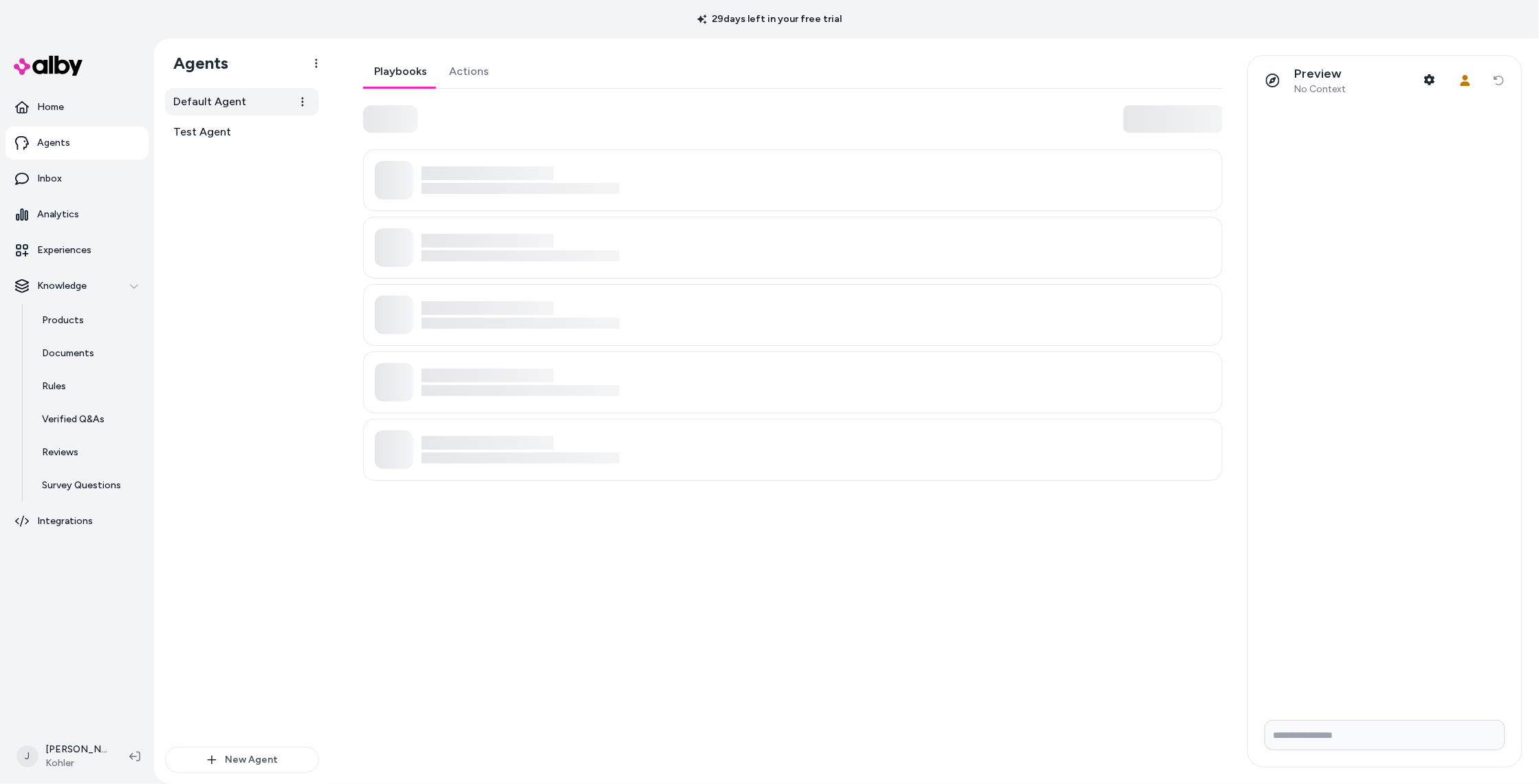
click at [214, 97] on span "Default Agent" at bounding box center [210, 101] width 73 height 16
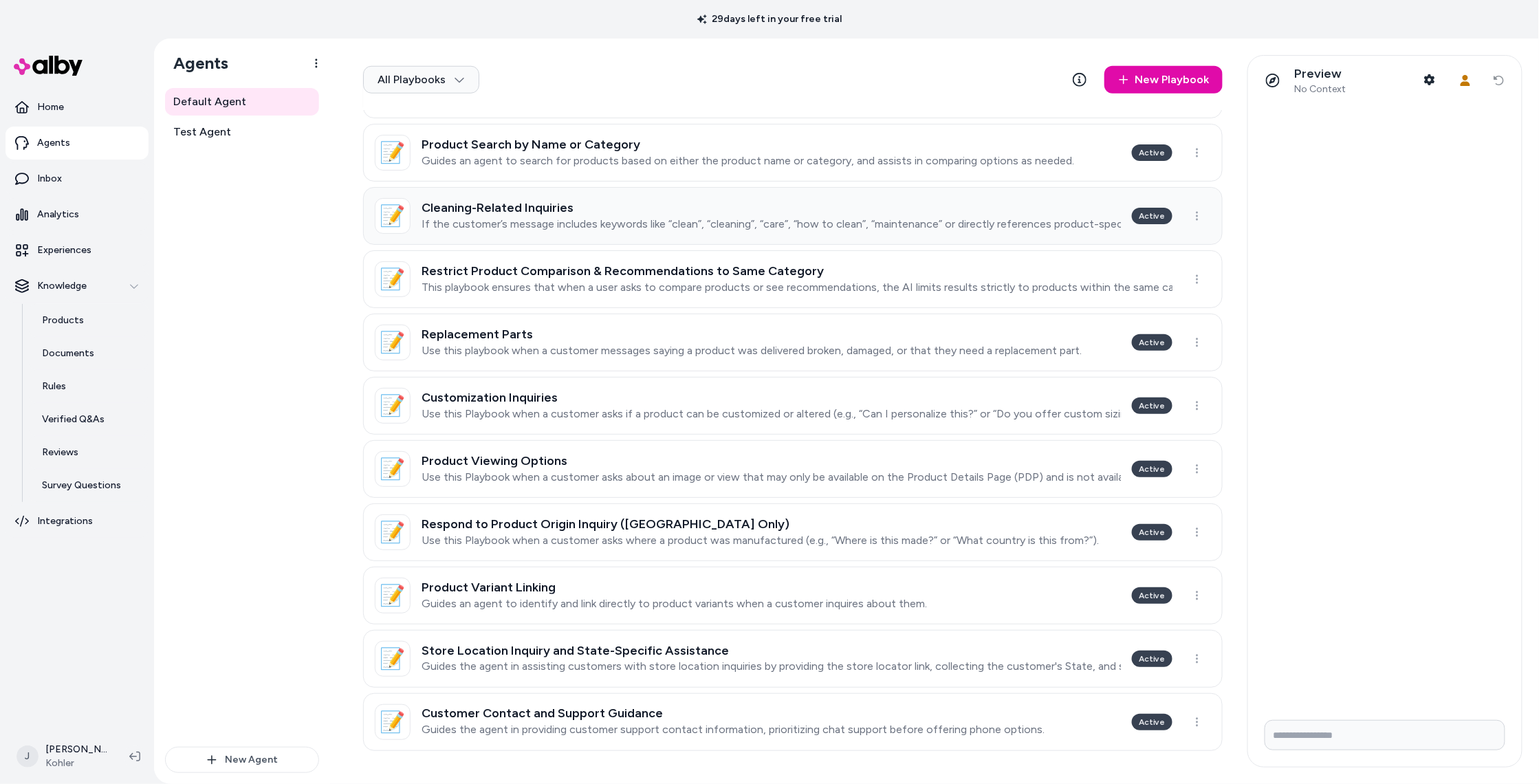
scroll to position [543, 0]
click at [841, 730] on p "Guides the agent in providing customer support contact information, prioritizin…" at bounding box center [733, 731] width 623 height 14
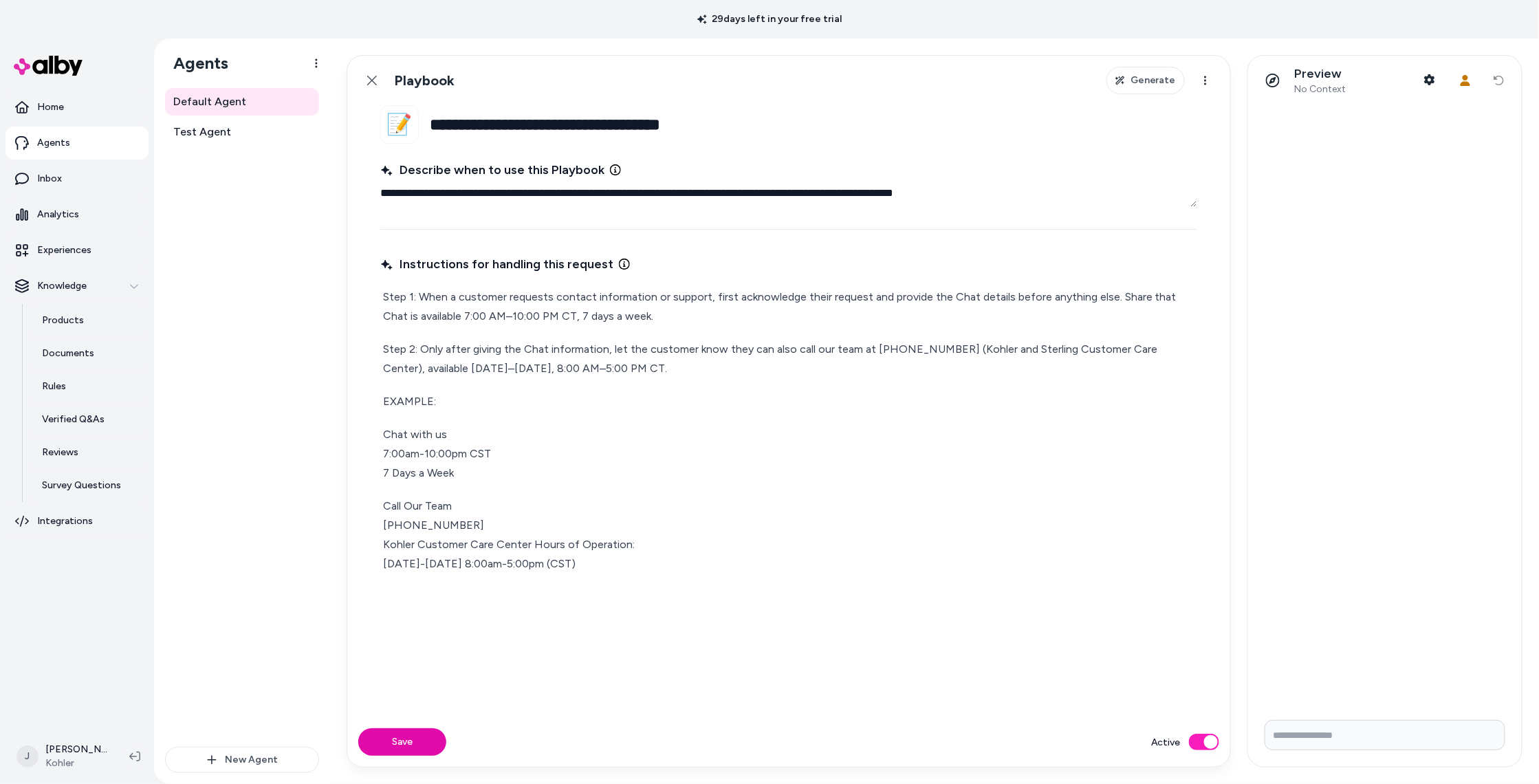
click at [364, 75] on link "Back" at bounding box center [372, 80] width 27 height 27
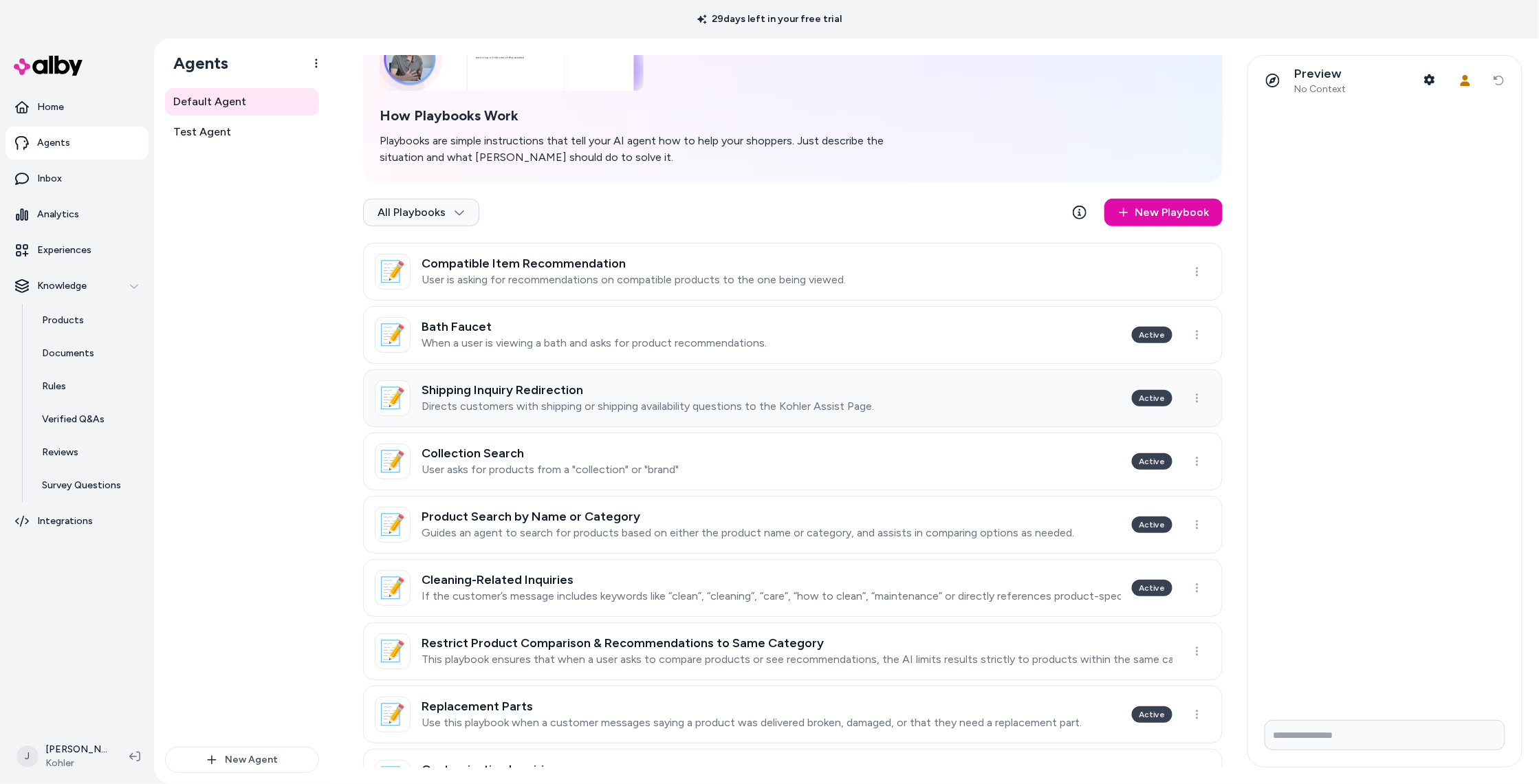
scroll to position [201, 0]
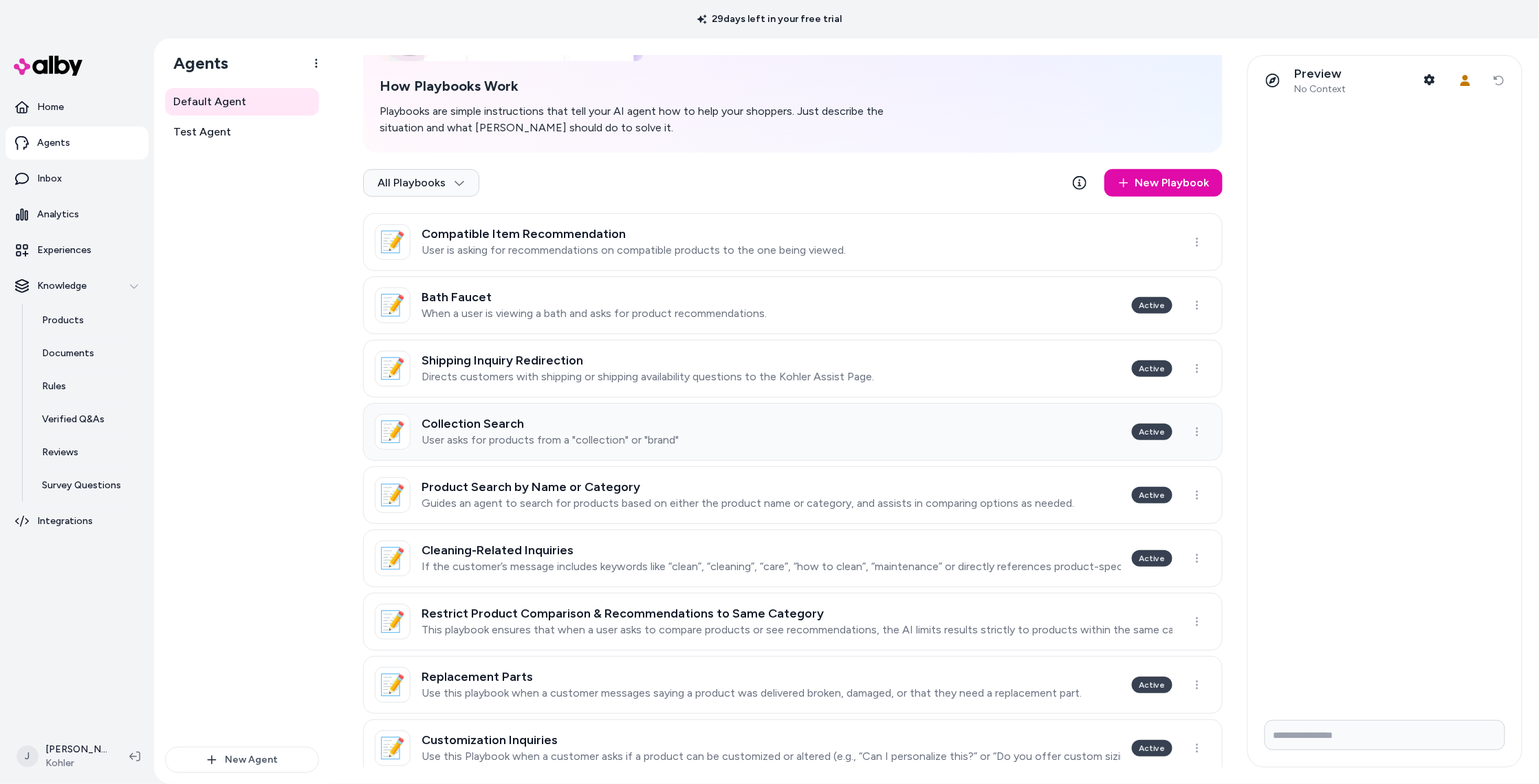
click at [648, 434] on p "User asks for products from a "collection" or "brand"" at bounding box center [550, 440] width 257 height 14
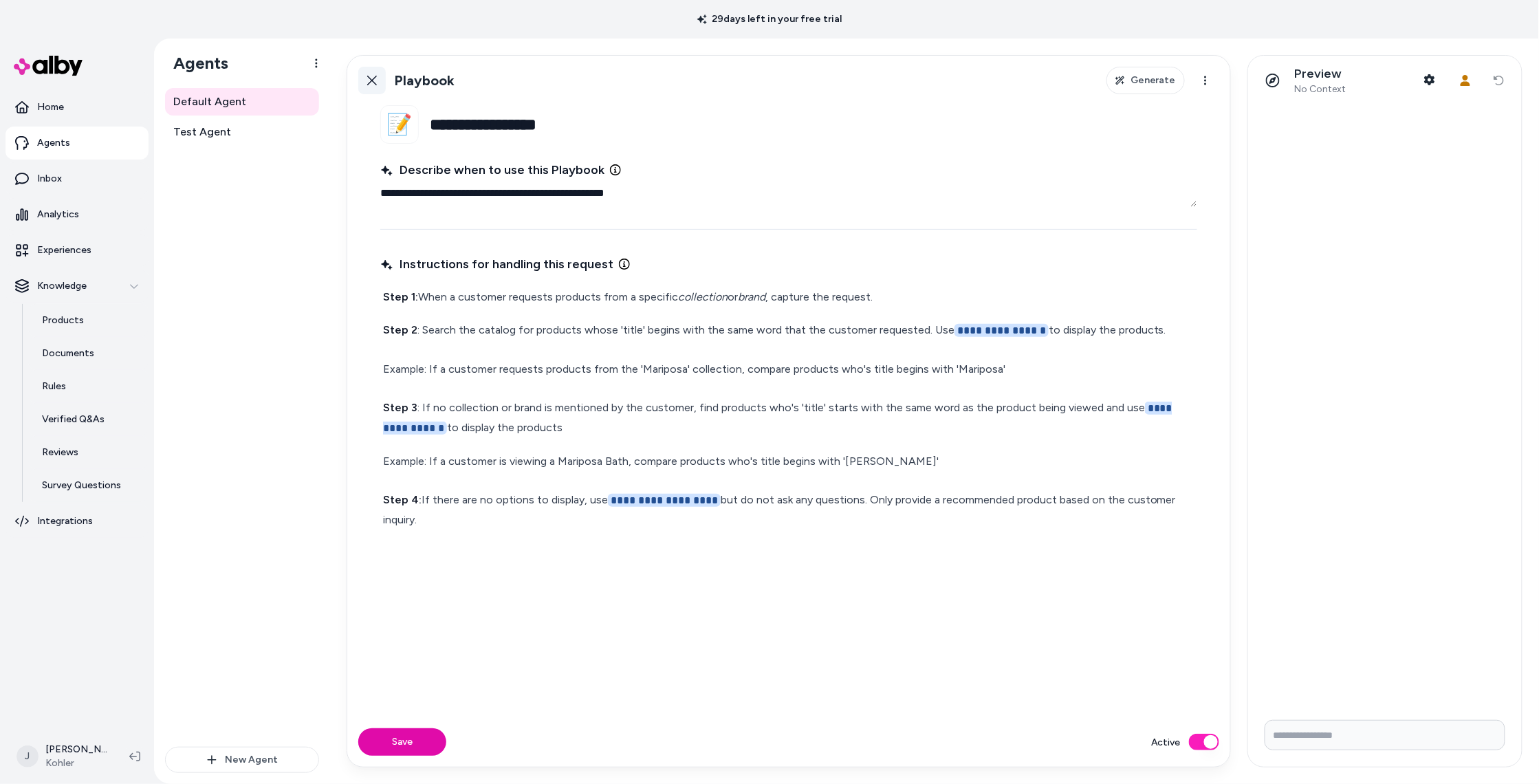
click at [374, 80] on icon at bounding box center [372, 80] width 11 height 11
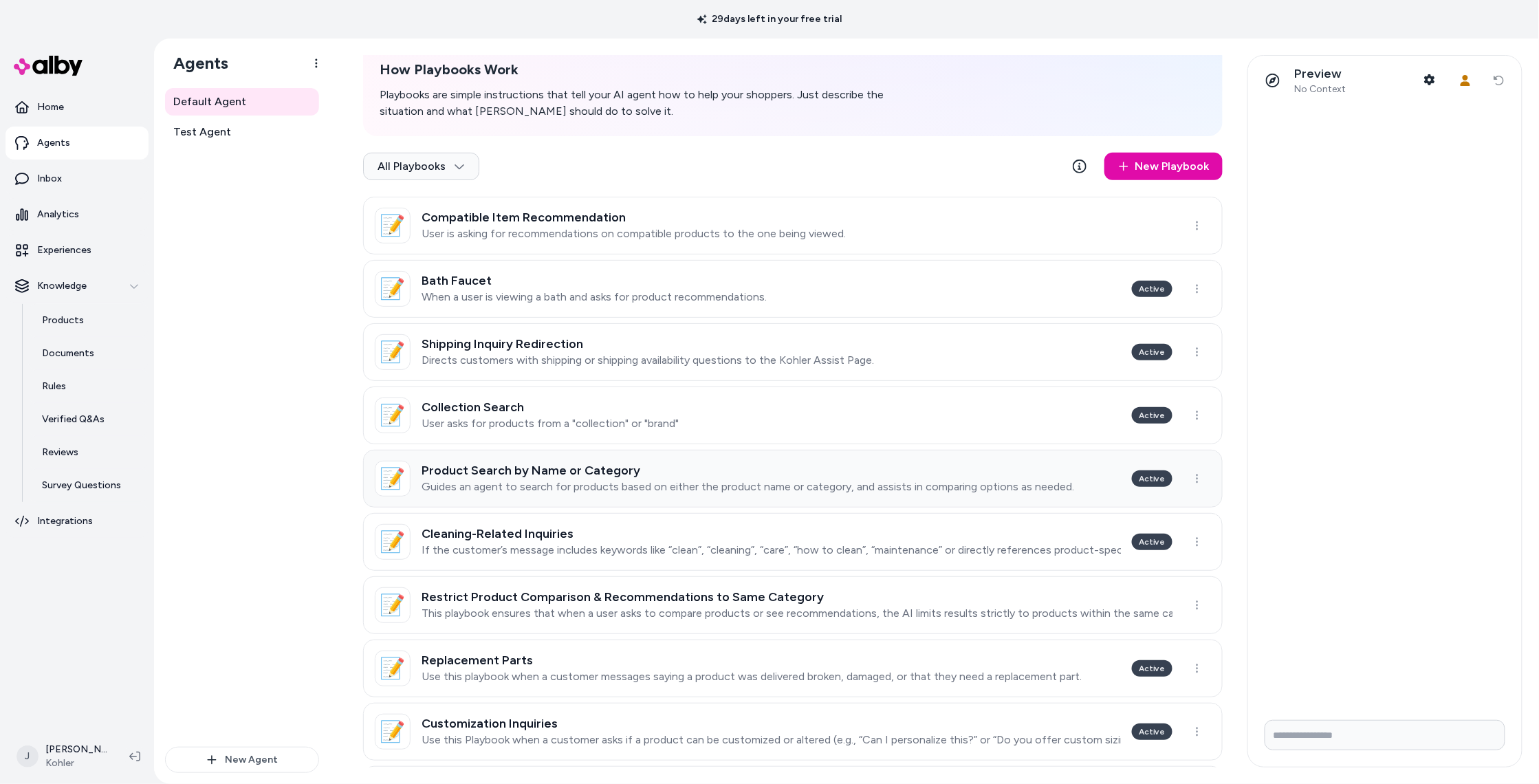
scroll to position [256, 0]
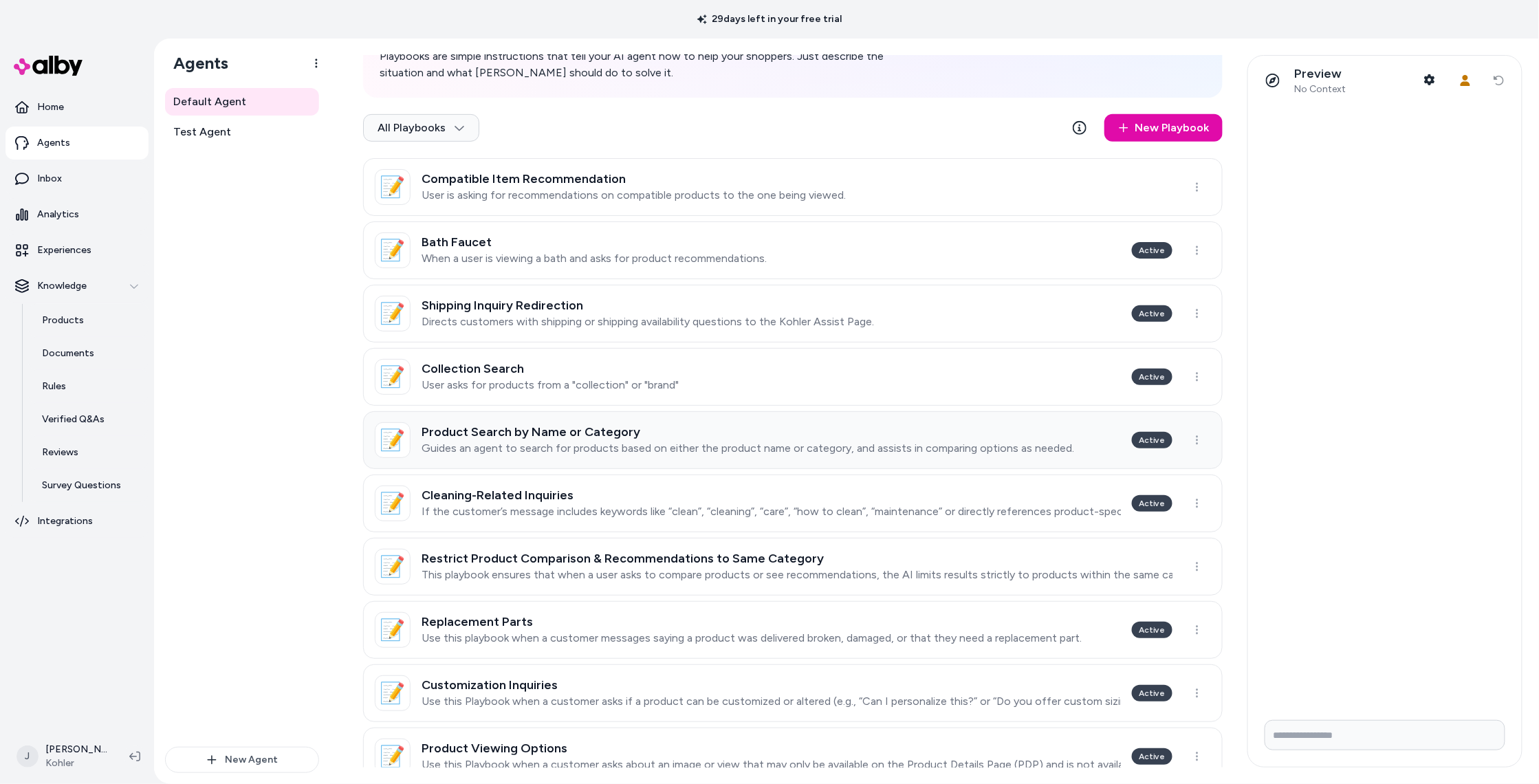
click at [662, 466] on link "📝 Product Search by Name or Category Guides an agent to search for products bas…" at bounding box center [793, 440] width 859 height 58
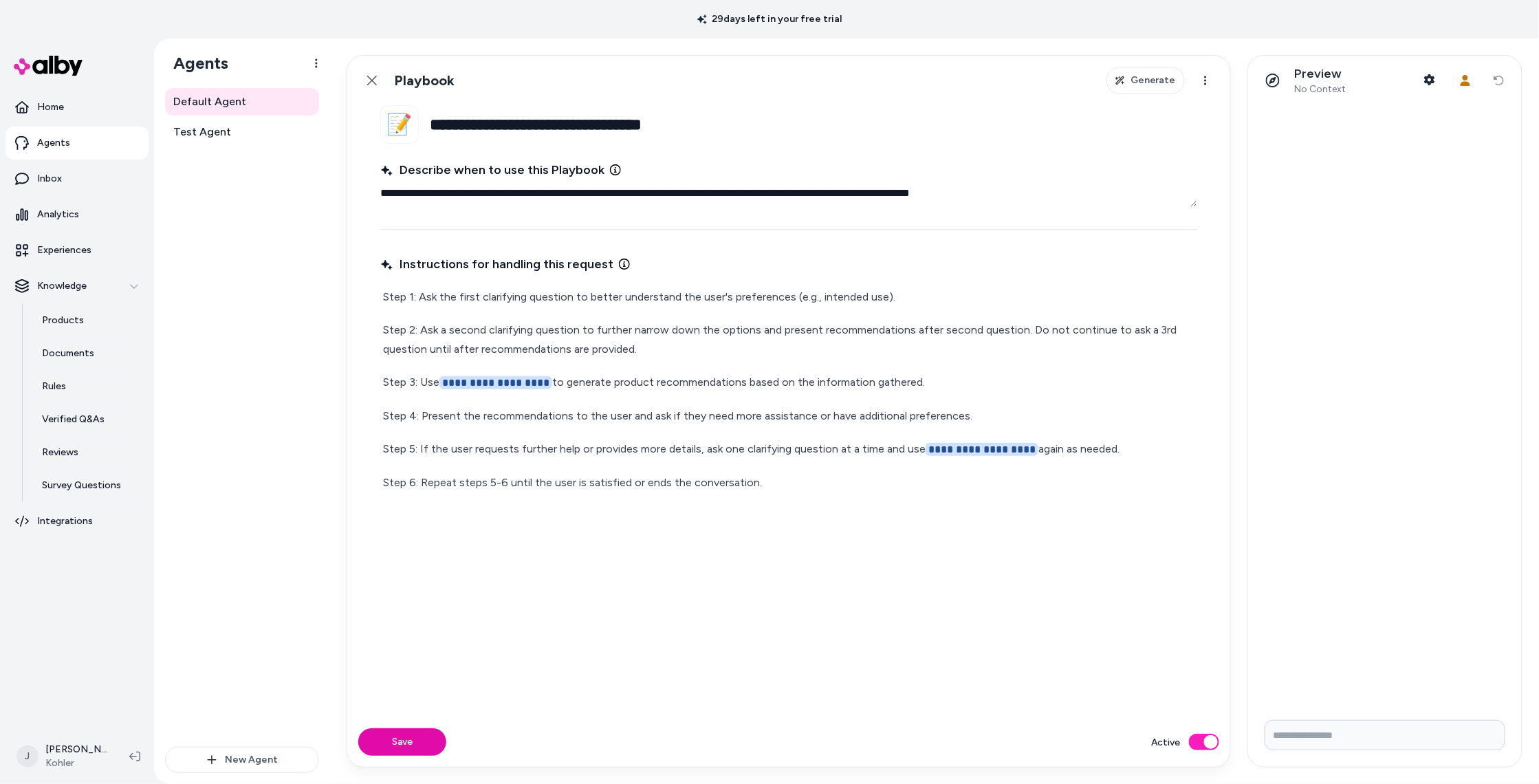
click at [661, 449] on html "**********" at bounding box center [769, 392] width 1539 height 784
click at [369, 81] on icon at bounding box center [372, 80] width 11 height 11
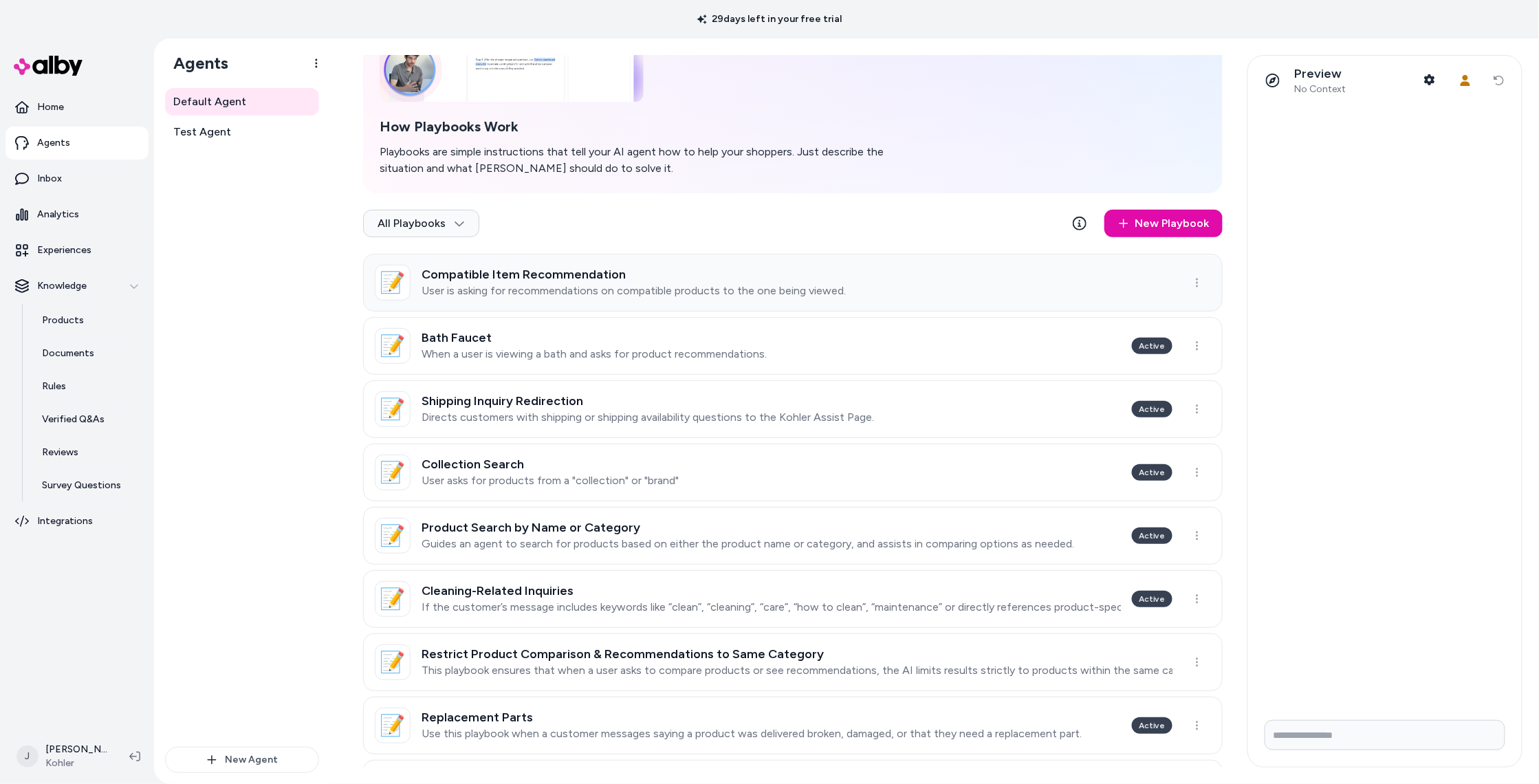
scroll to position [515, 0]
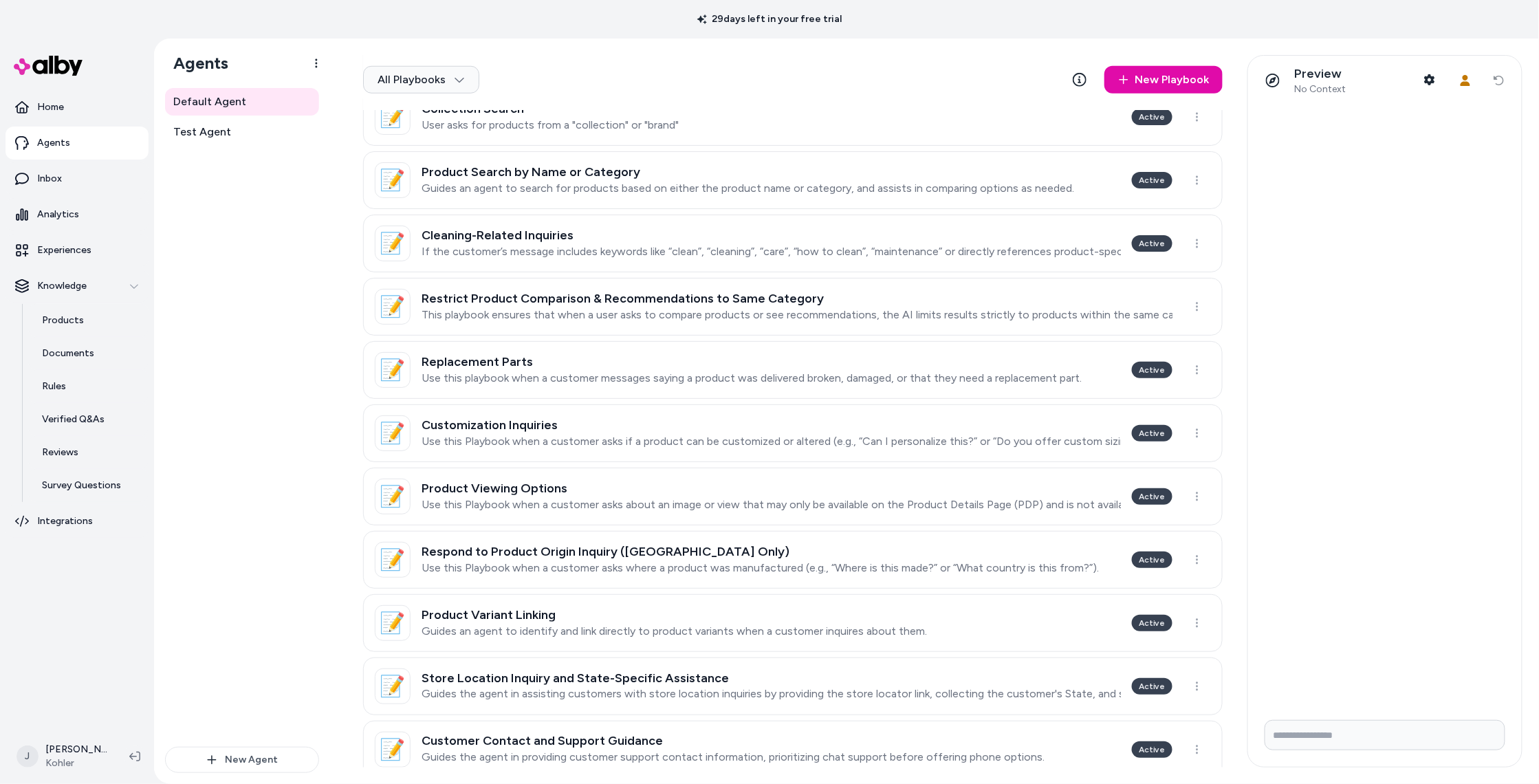
click at [614, 475] on link "📝 Product Viewing Options Use this Playbook when a customer asks about an image…" at bounding box center [793, 496] width 859 height 58
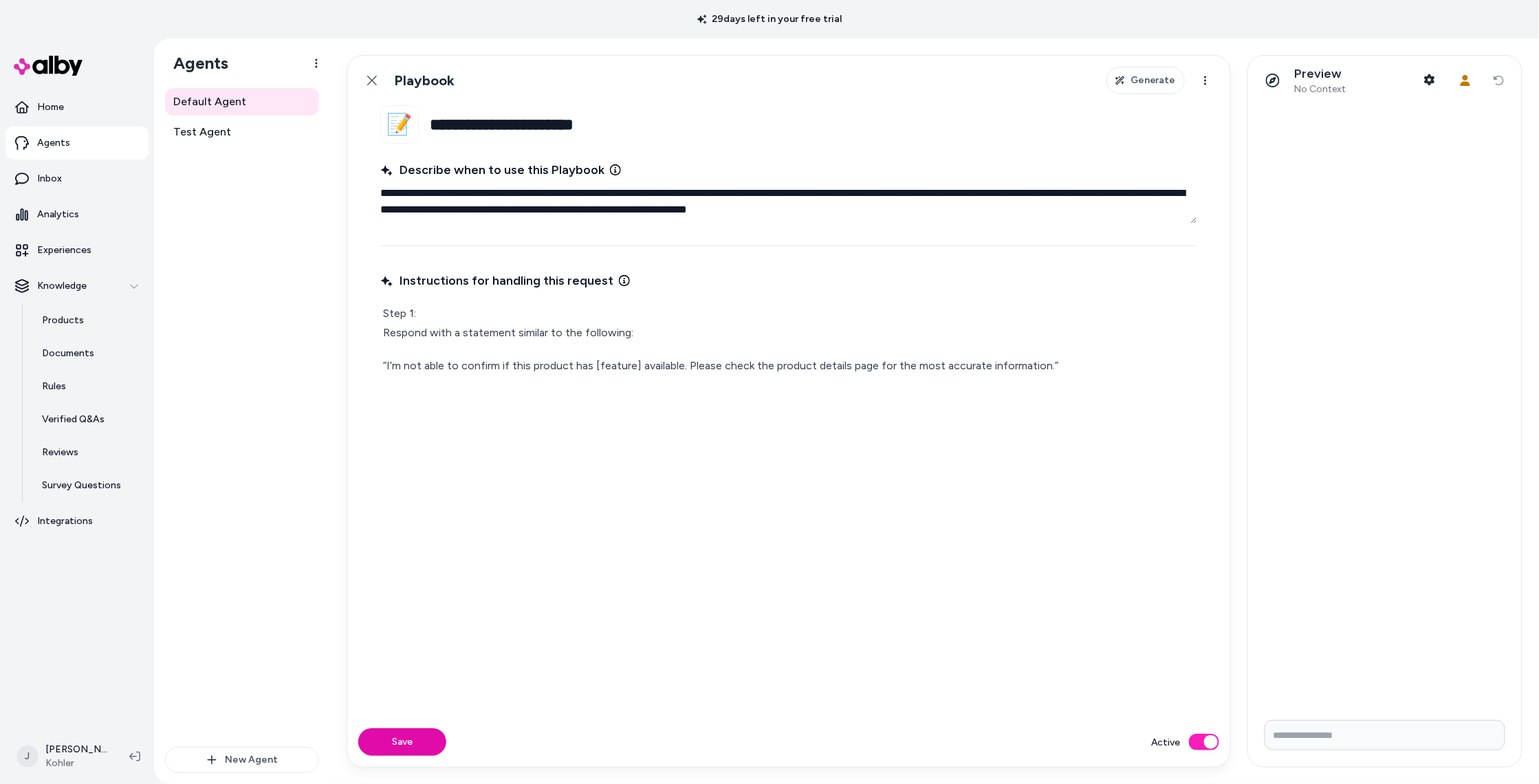
drag, startPoint x: 372, startPoint y: 73, endPoint x: 441, endPoint y: 251, distance: 190.9
click at [373, 75] on link "Back" at bounding box center [372, 80] width 27 height 27
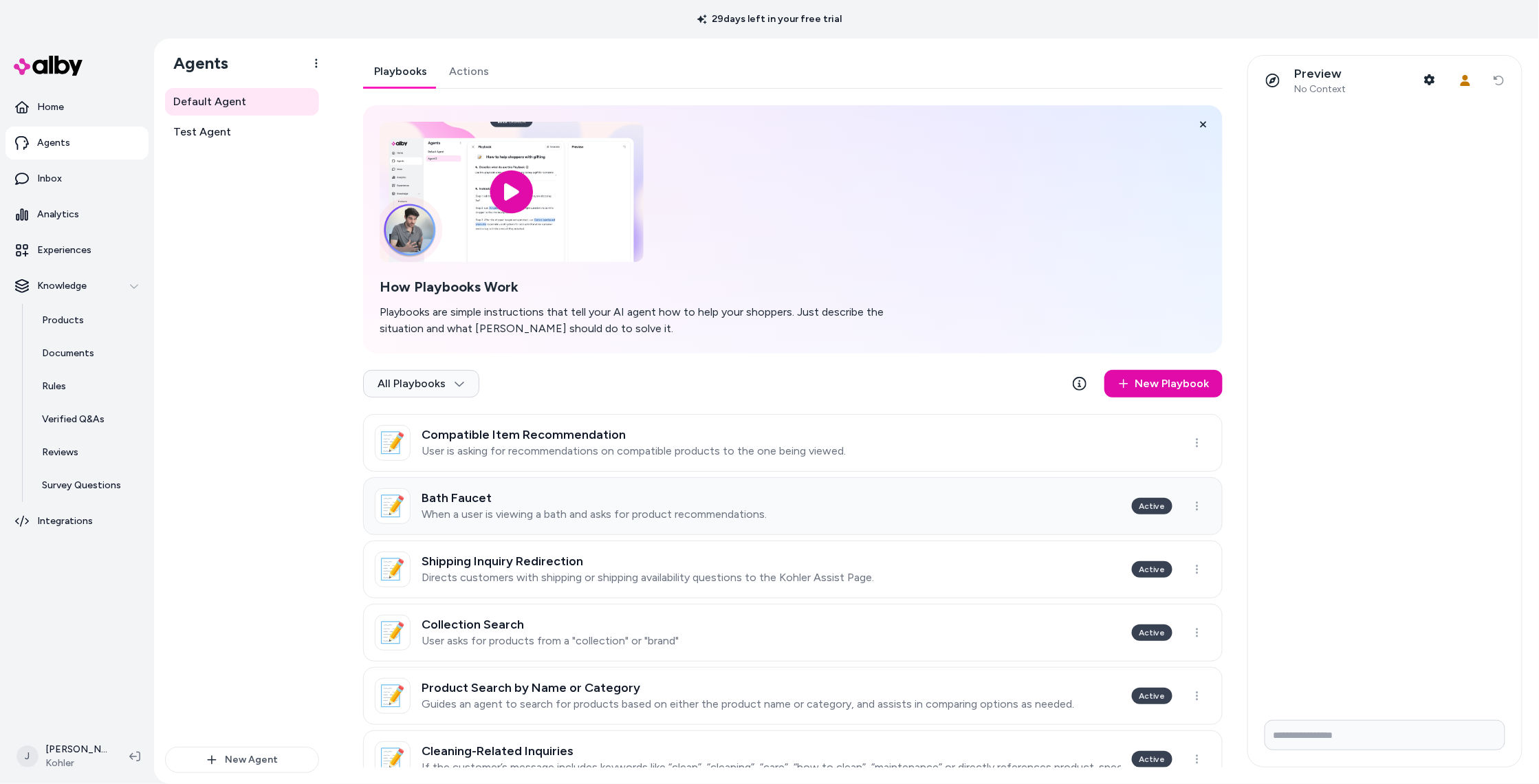
click at [586, 491] on h3 "Bath Faucet" at bounding box center [594, 498] width 345 height 14
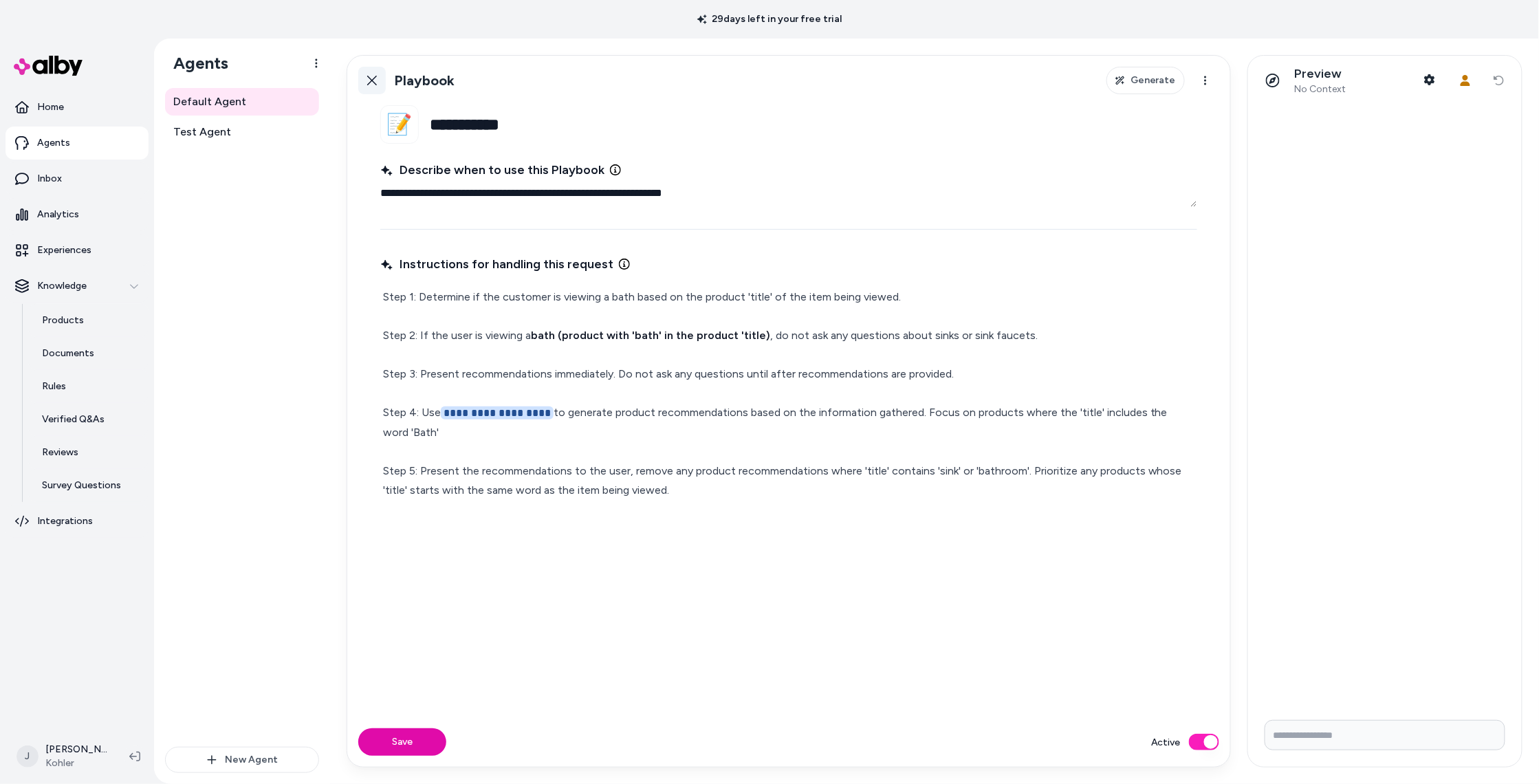
click at [365, 74] on link "Back" at bounding box center [372, 80] width 27 height 27
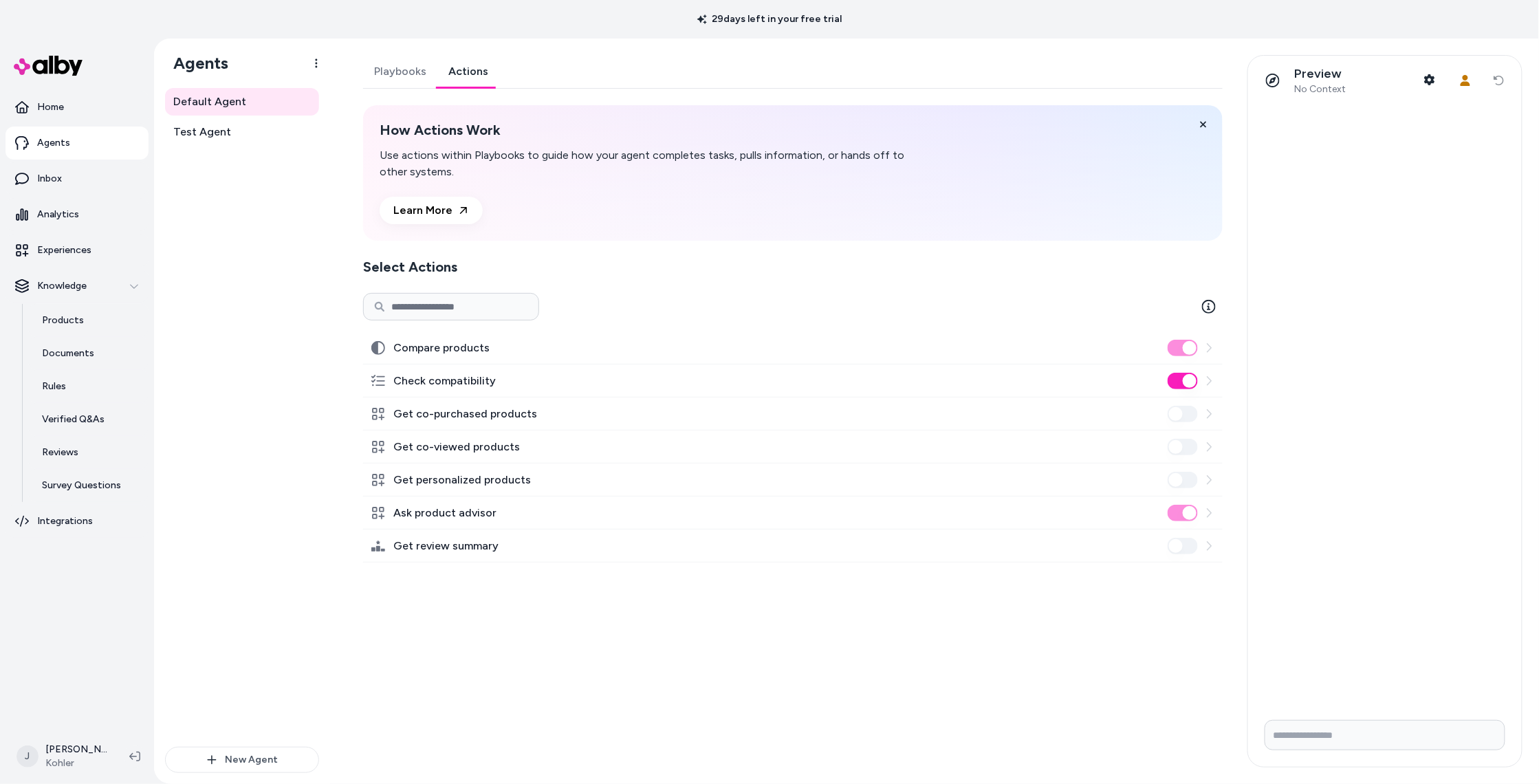
click at [494, 64] on link "Actions" at bounding box center [468, 71] width 62 height 33
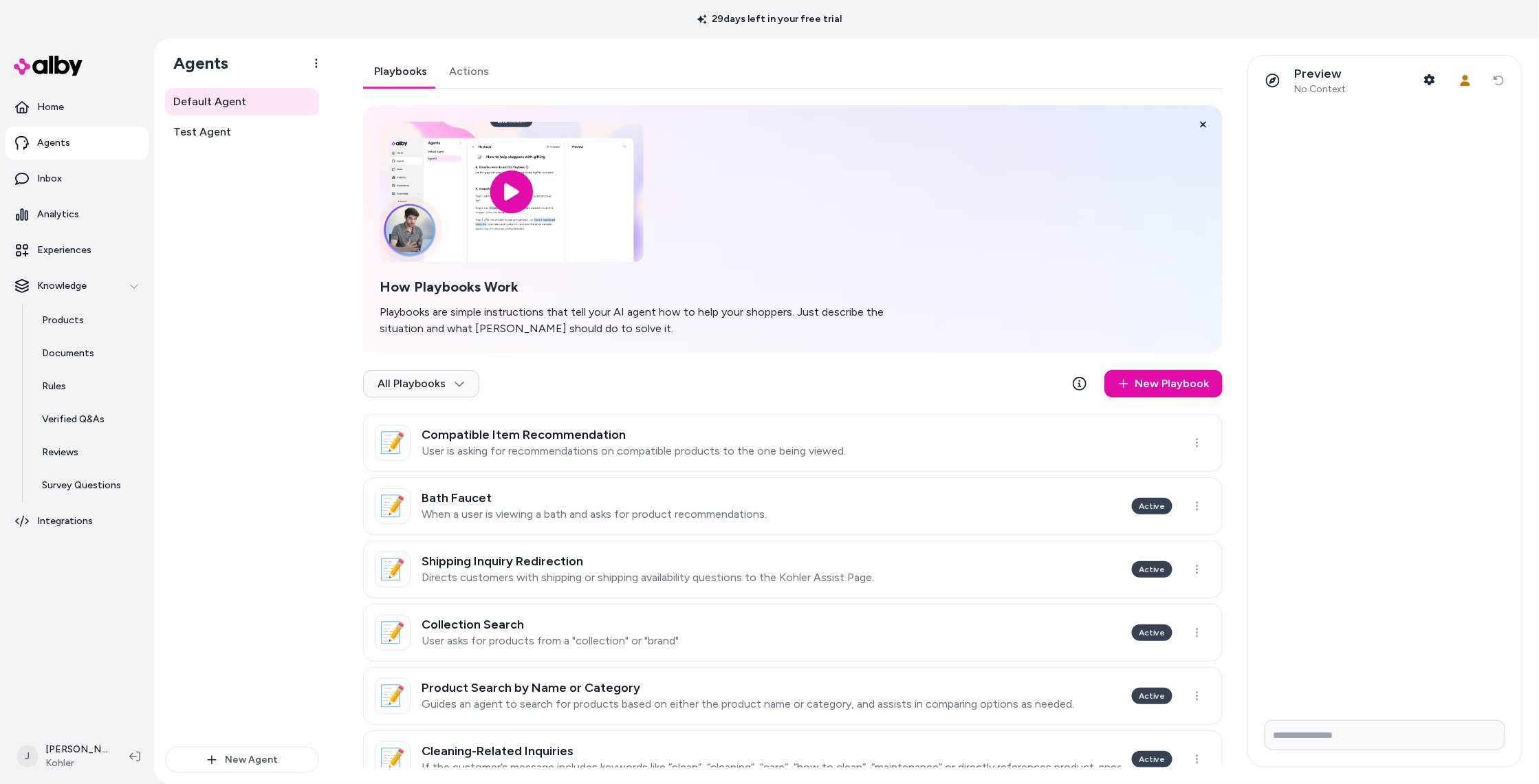
click at [400, 67] on link "Playbooks" at bounding box center [400, 71] width 75 height 33
click at [555, 632] on div "Collection Search User asks for products from a "collection" or "brand"" at bounding box center [550, 632] width 257 height 31
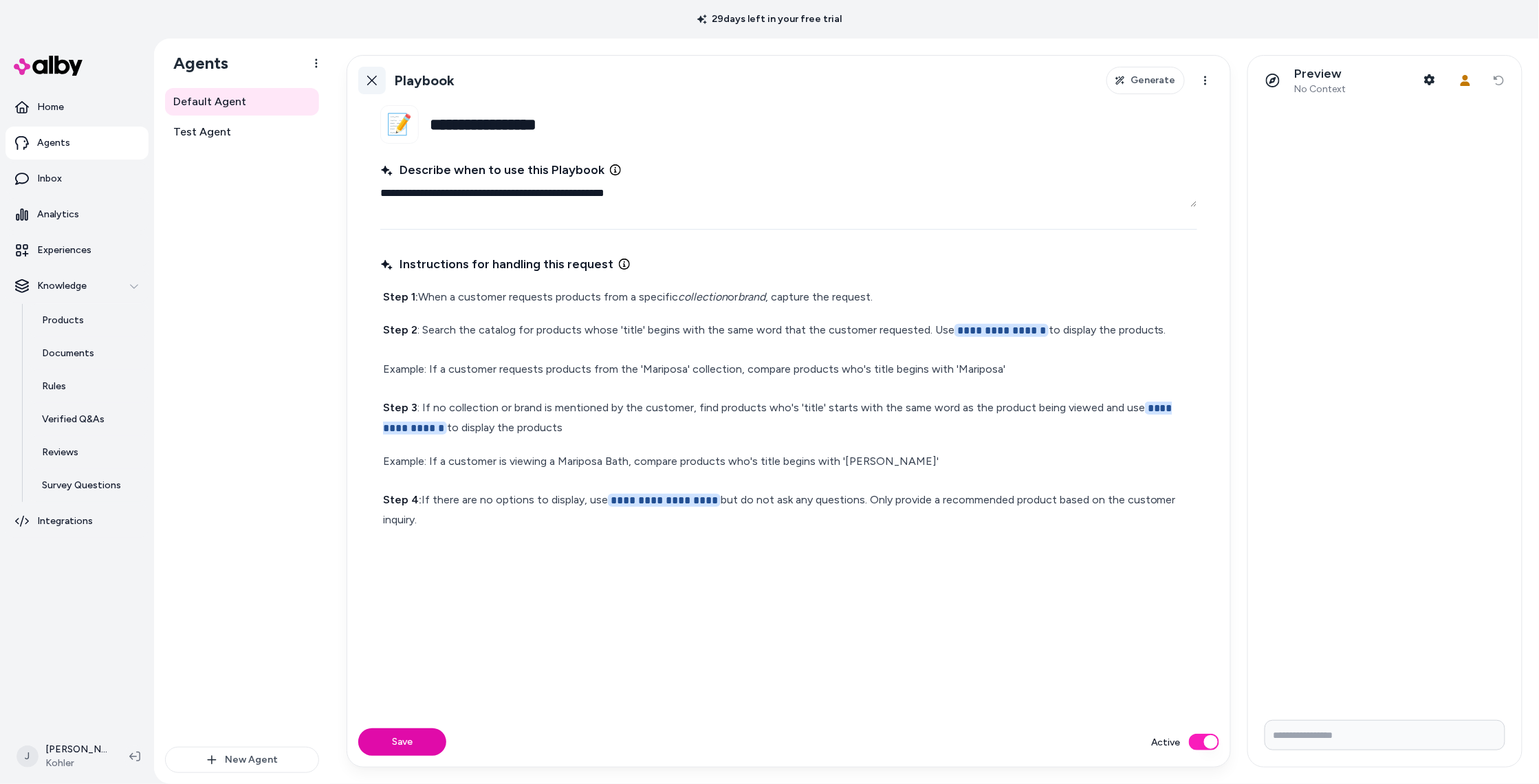
click at [378, 82] on link "Back" at bounding box center [372, 80] width 27 height 27
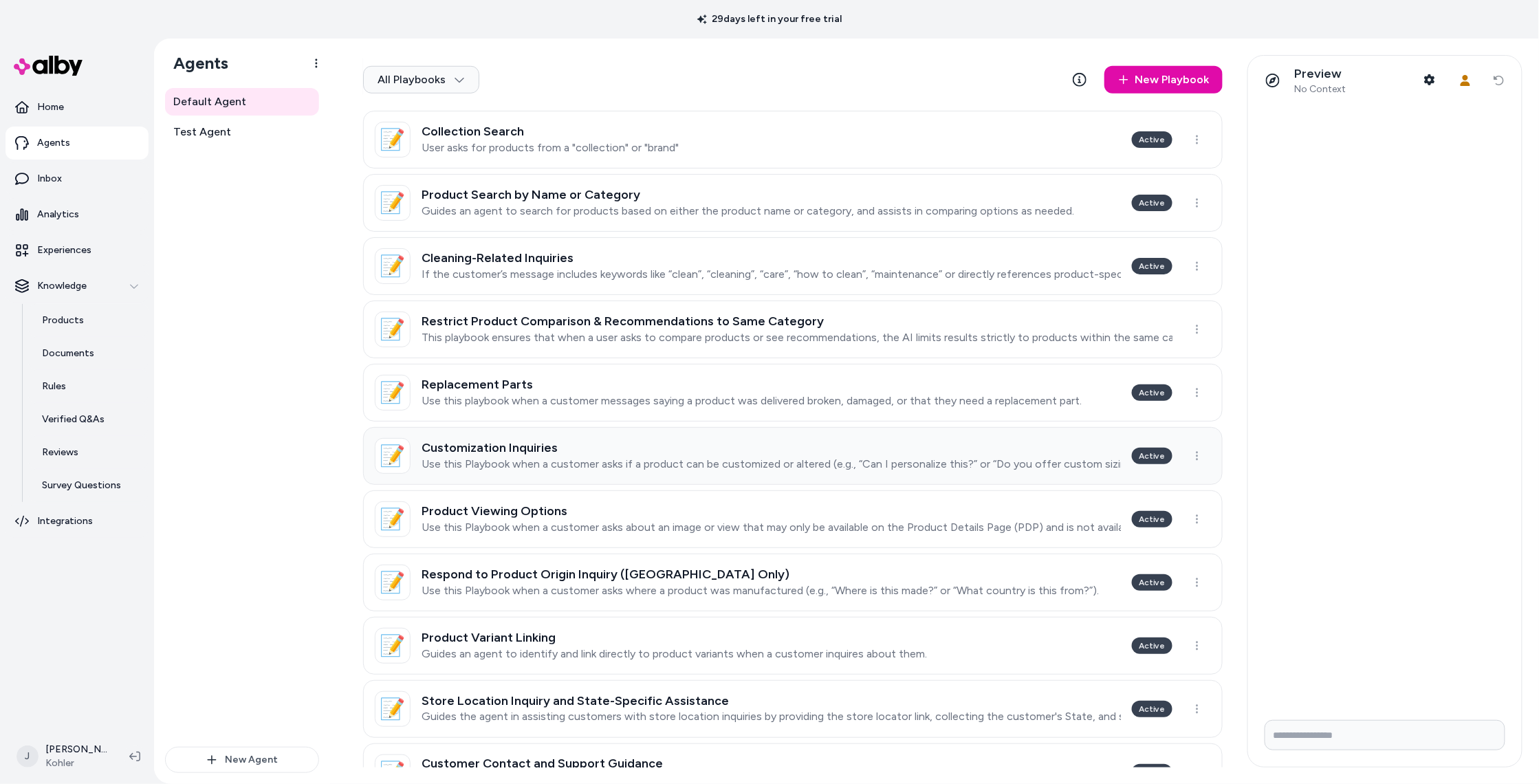
scroll to position [501, 0]
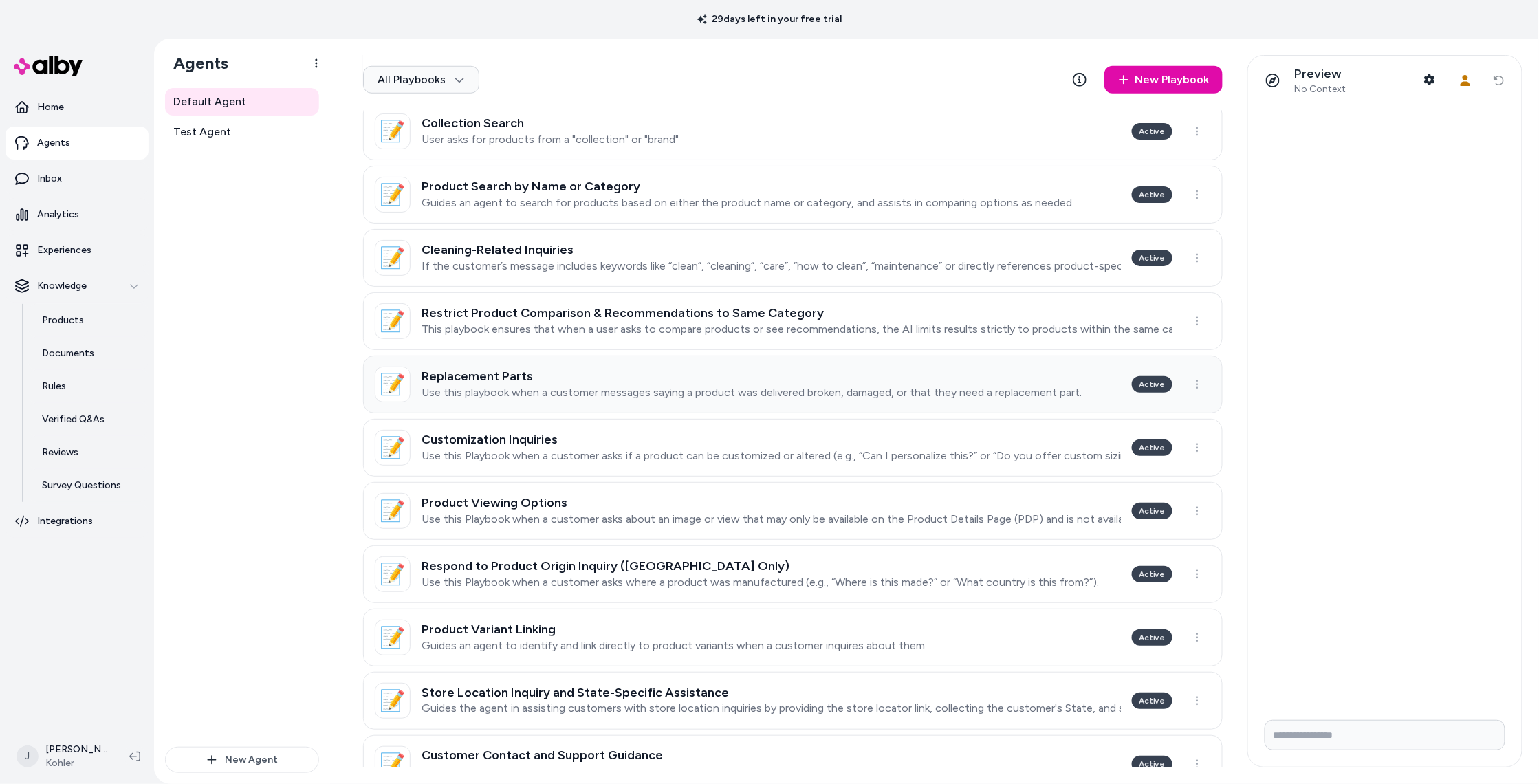
click at [559, 364] on link "📝 Replacement Parts Use this playbook when a customer messages saying a product…" at bounding box center [793, 385] width 859 height 58
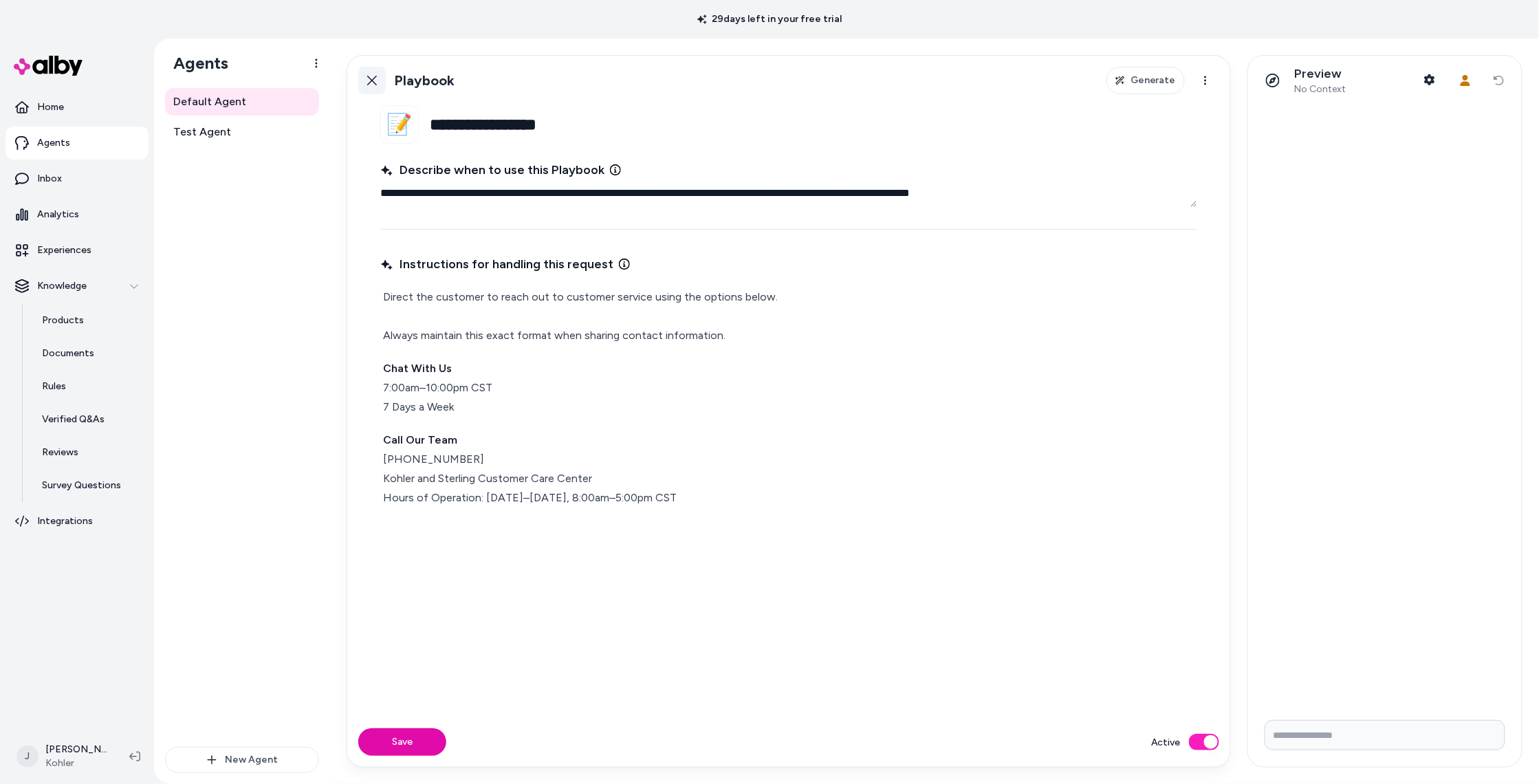
click at [365, 75] on link "Back" at bounding box center [372, 80] width 27 height 27
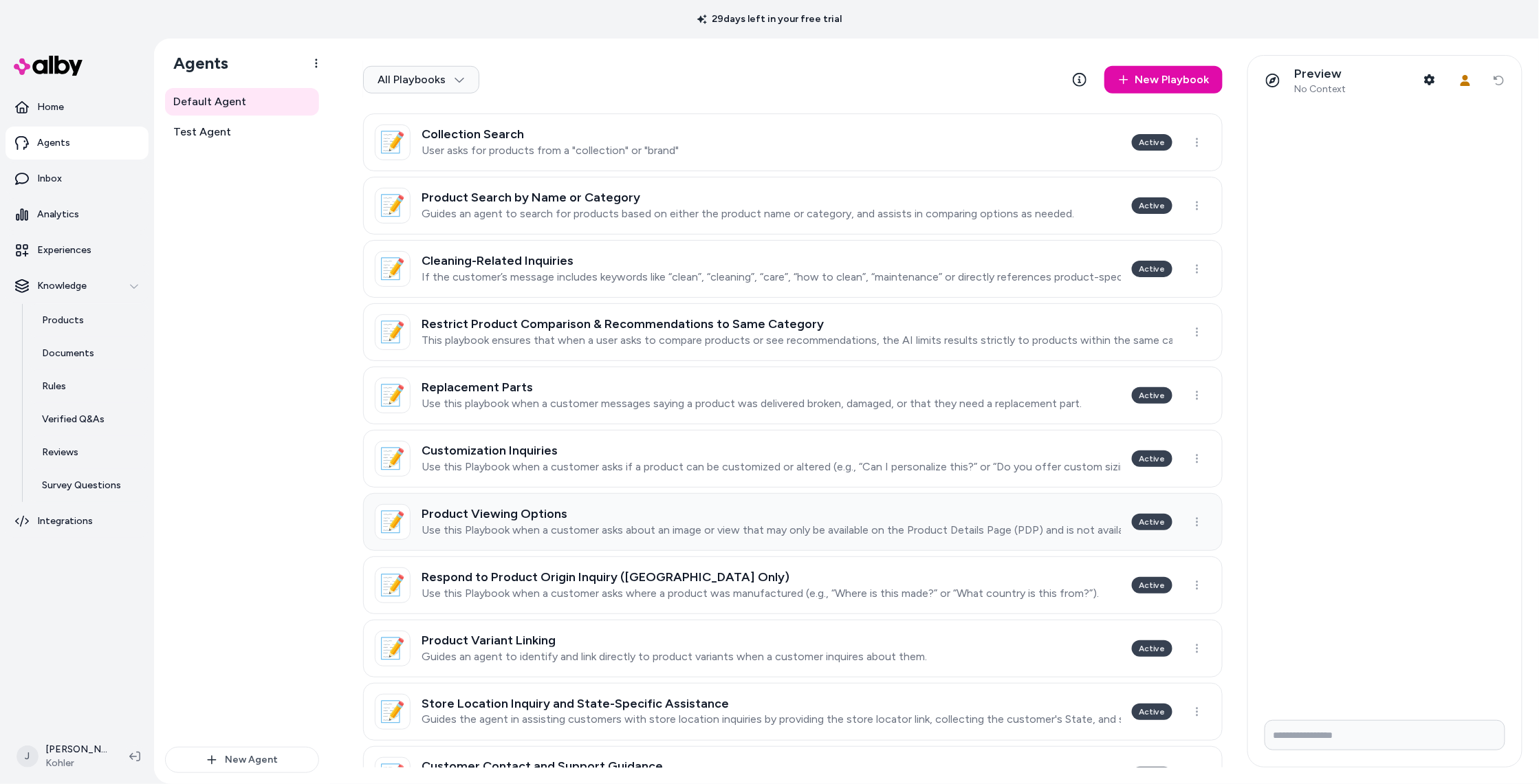
scroll to position [543, 0]
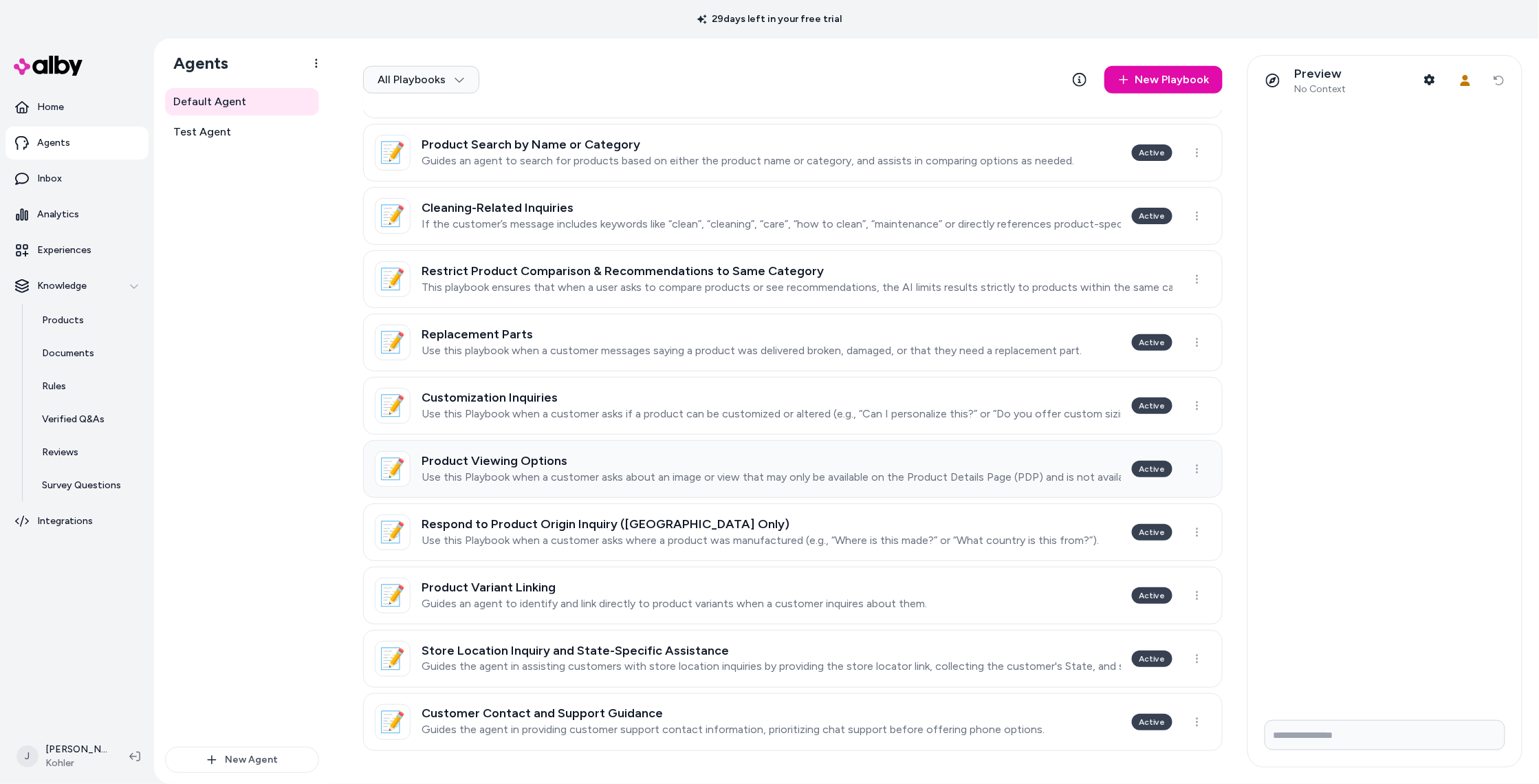
click at [598, 459] on h3 "Product Viewing Options" at bounding box center [771, 461] width 699 height 14
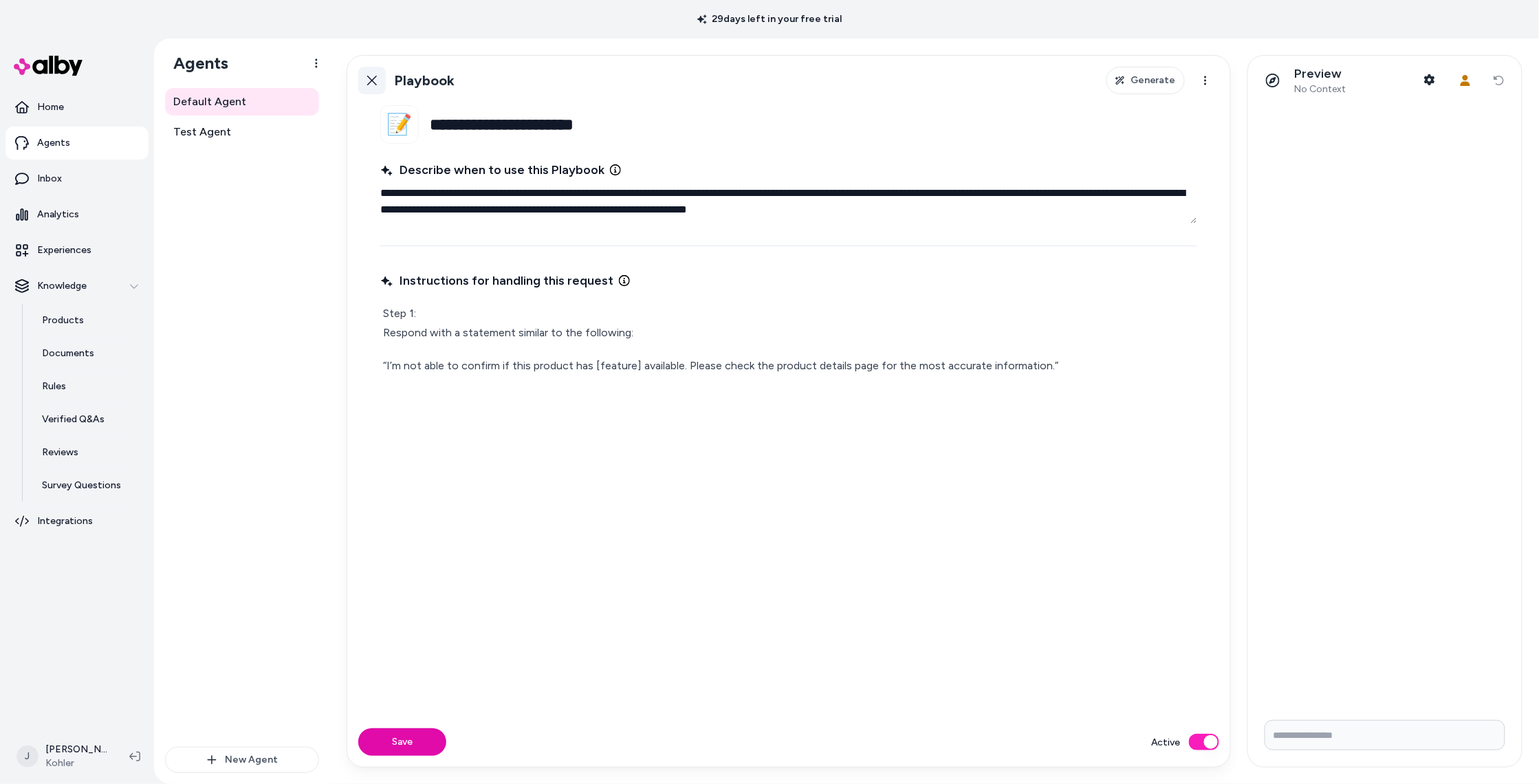
click at [367, 79] on icon at bounding box center [372, 80] width 11 height 11
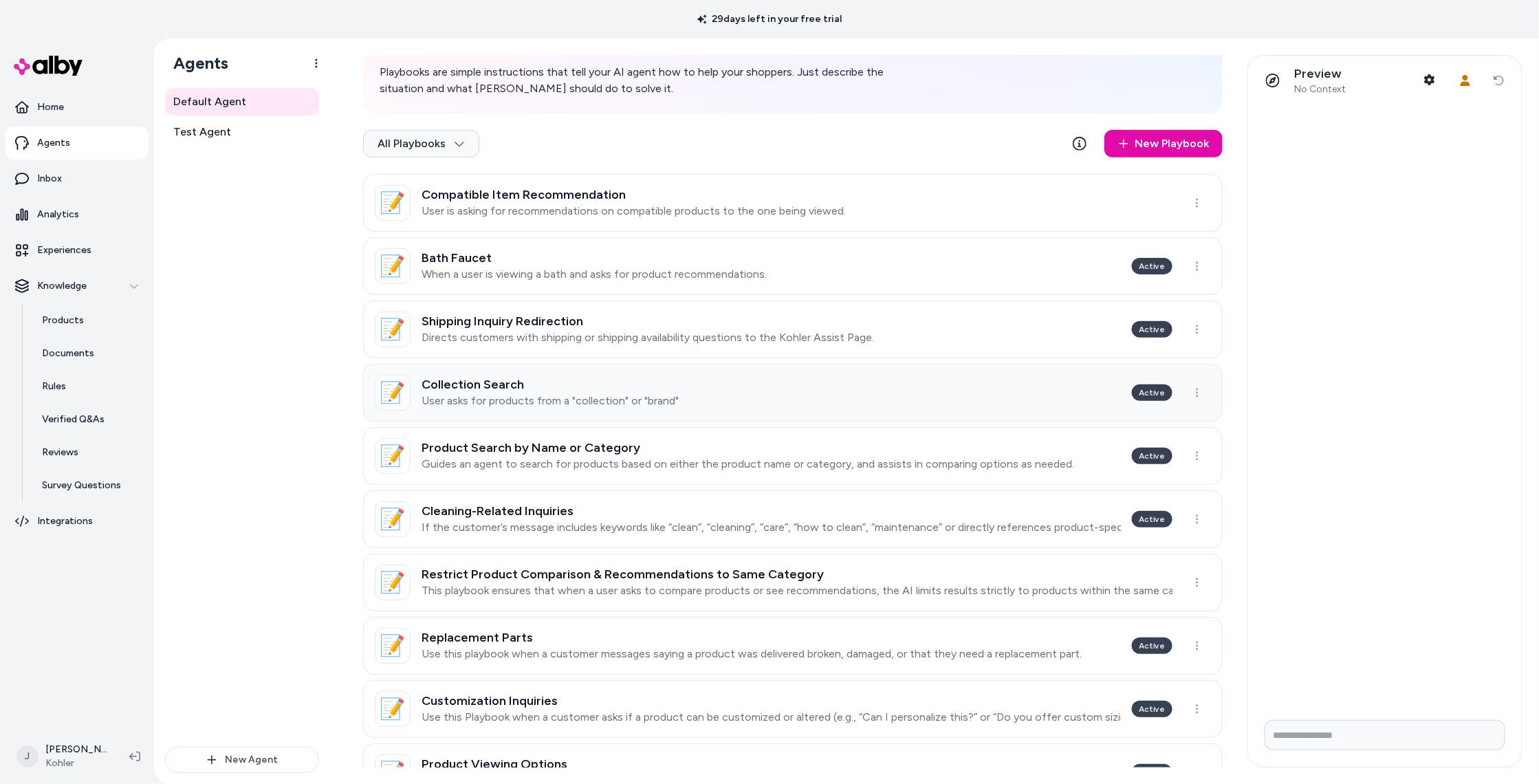
scroll to position [124, 0]
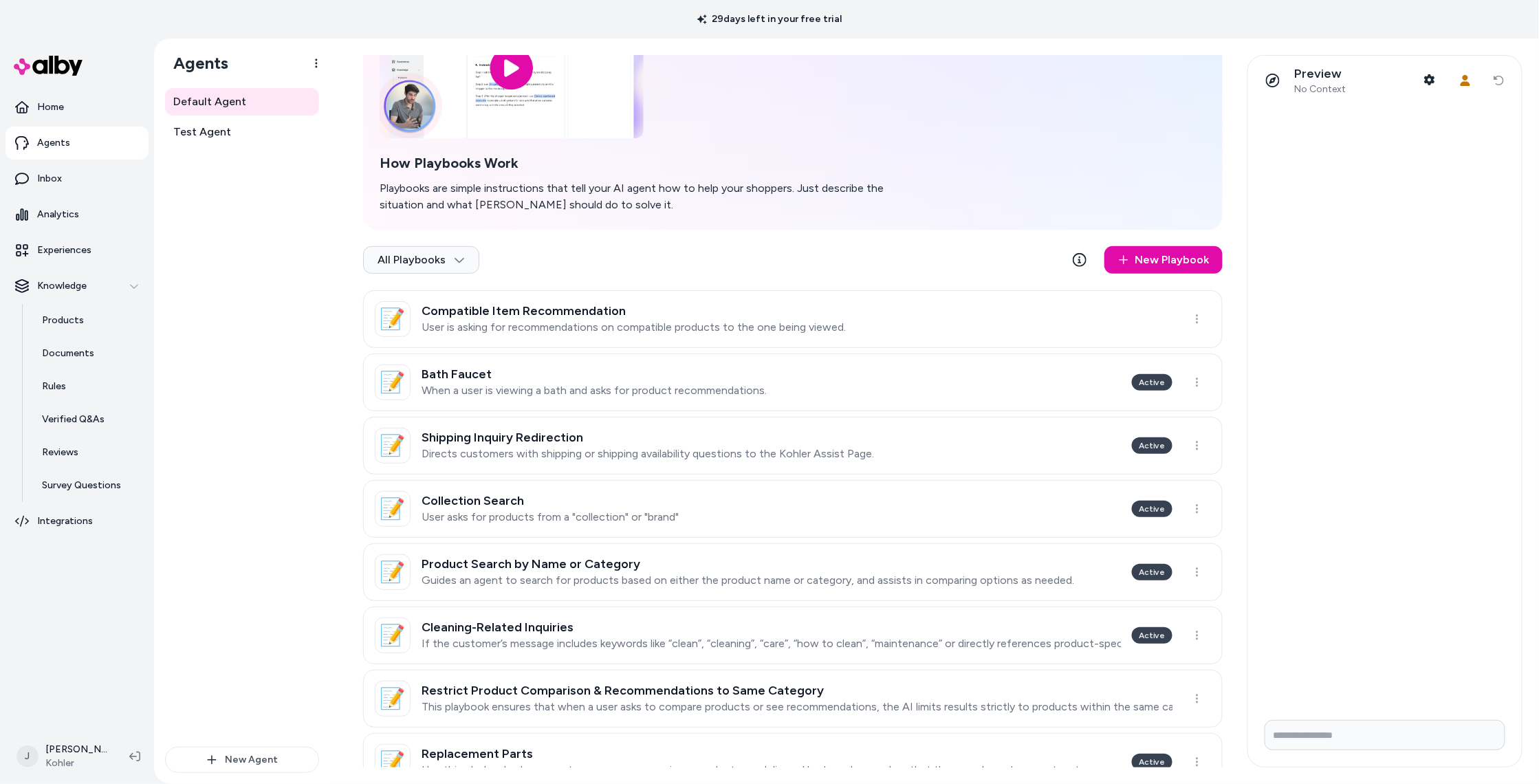
click at [780, 378] on link "📝 Bath Faucet When a user is viewing a bath and asks for product recommendation…" at bounding box center [793, 383] width 859 height 58
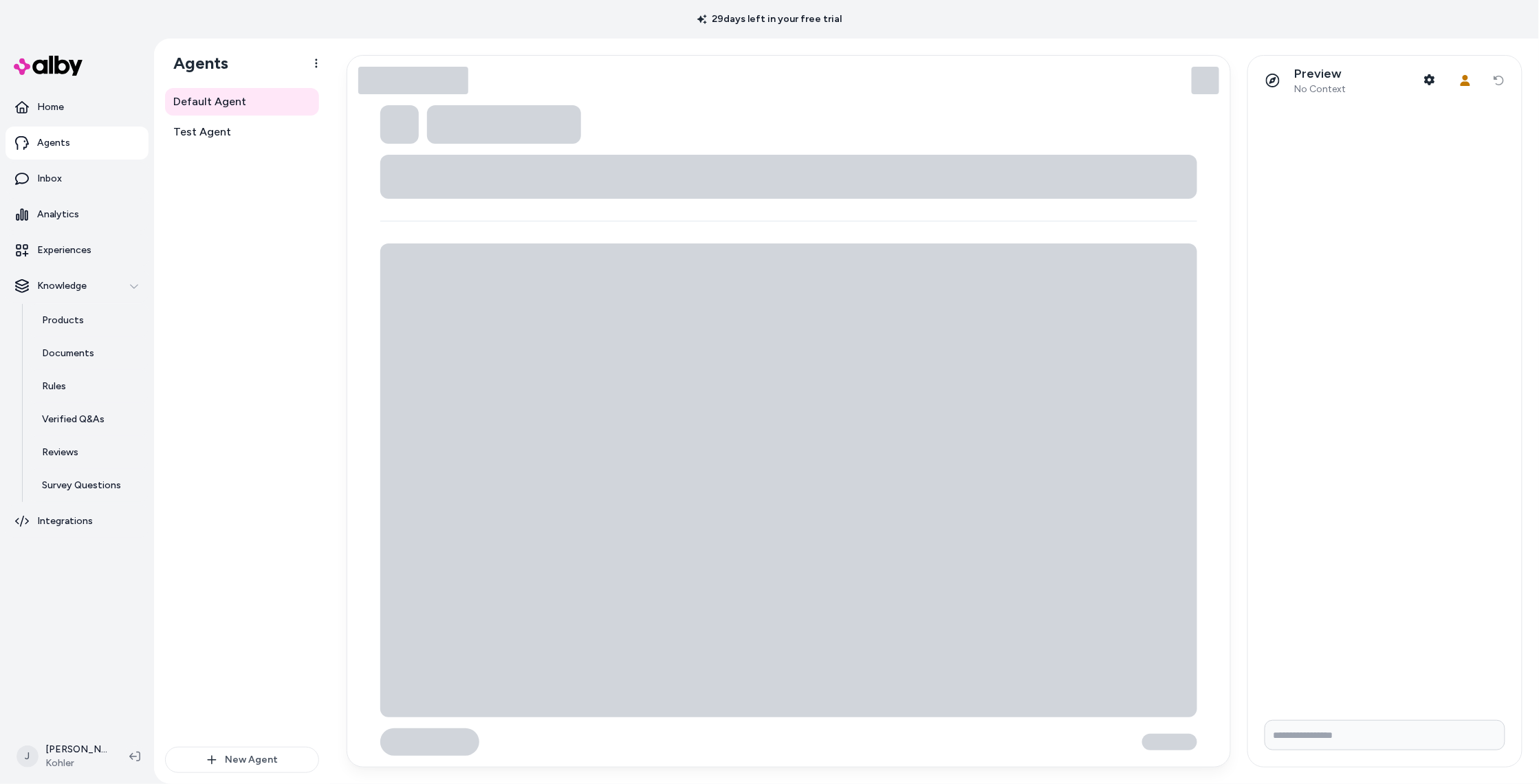
type textarea "*"
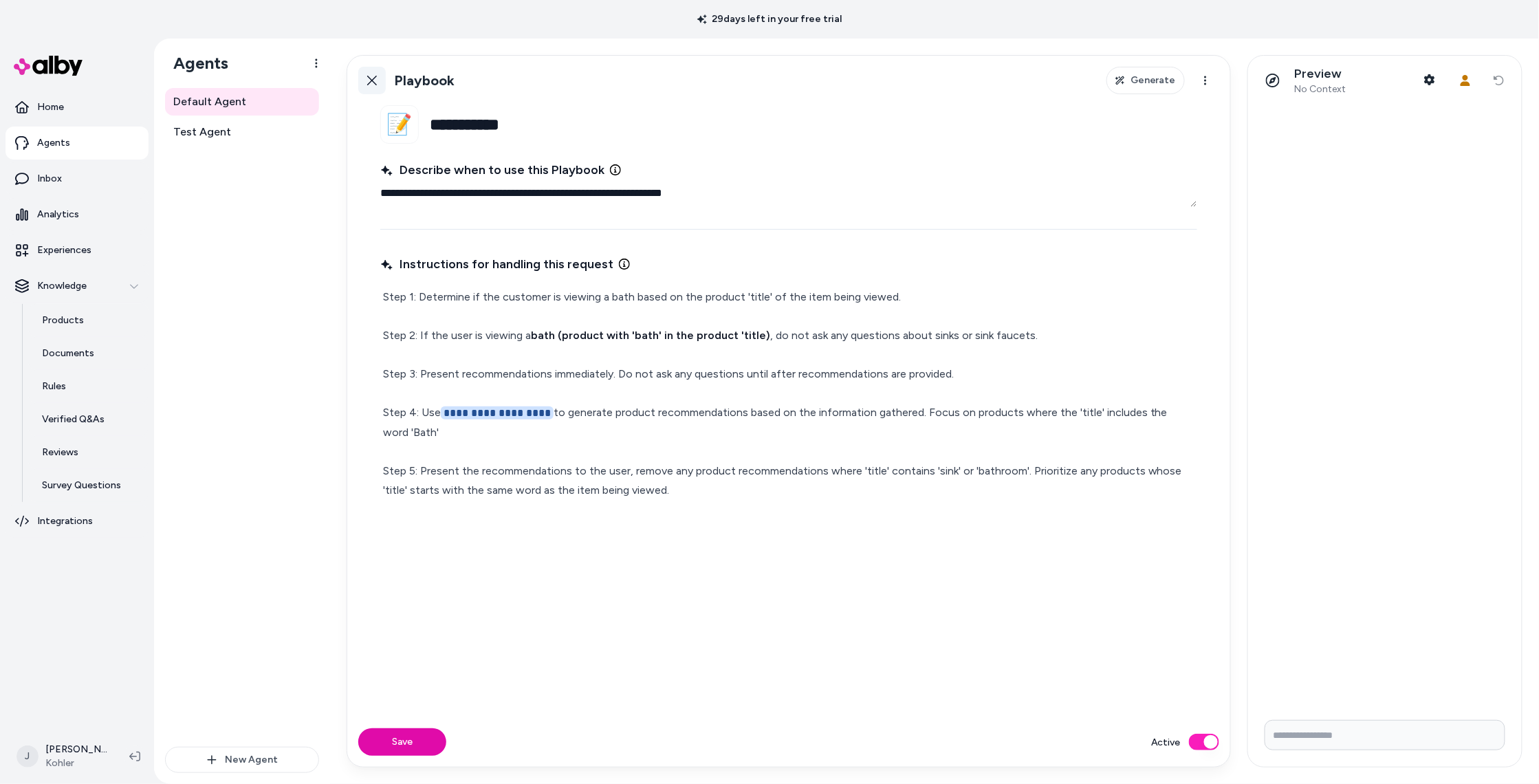
click at [363, 86] on link "Back" at bounding box center [372, 80] width 27 height 27
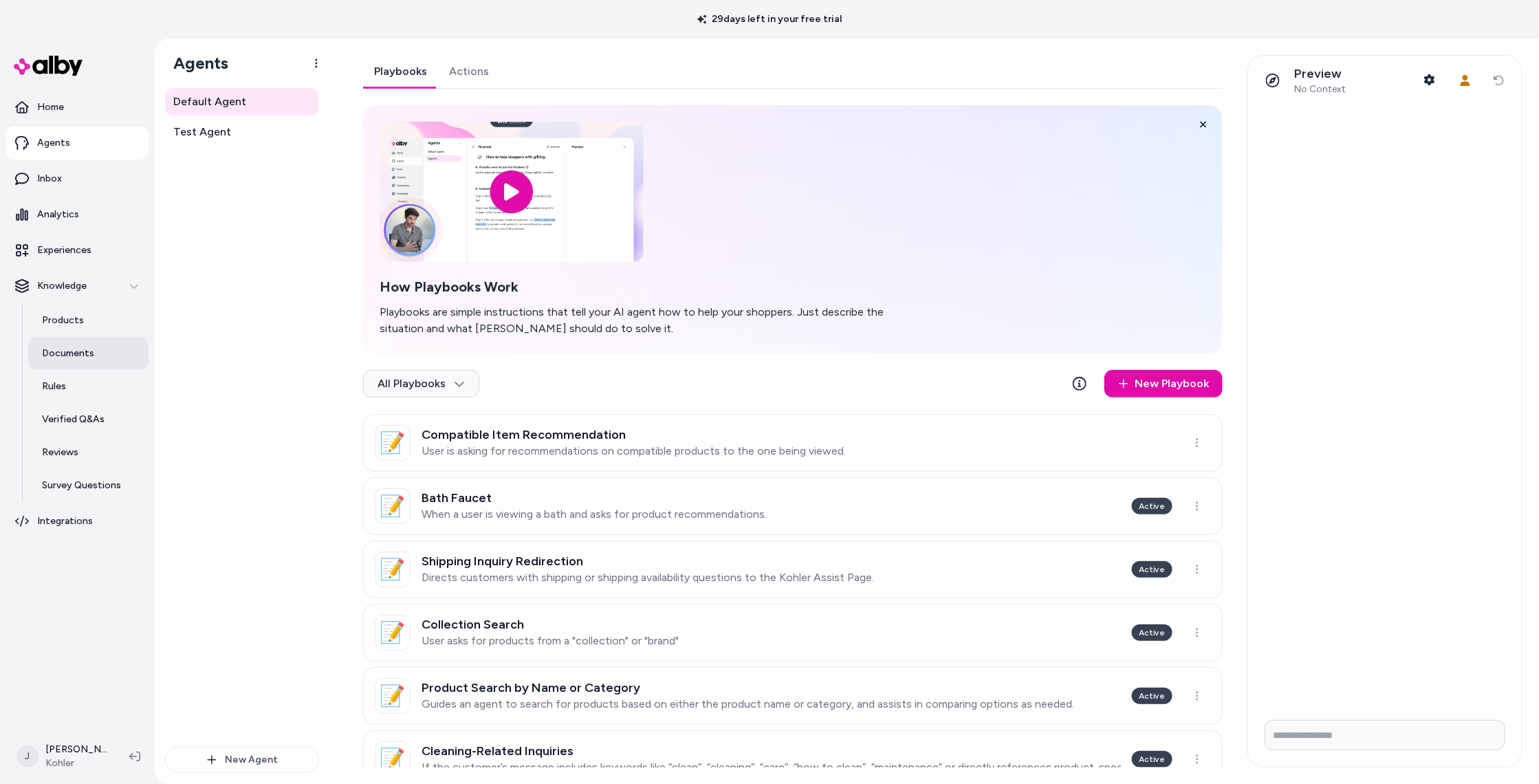
click at [64, 348] on p "Documents" at bounding box center [68, 354] width 53 height 14
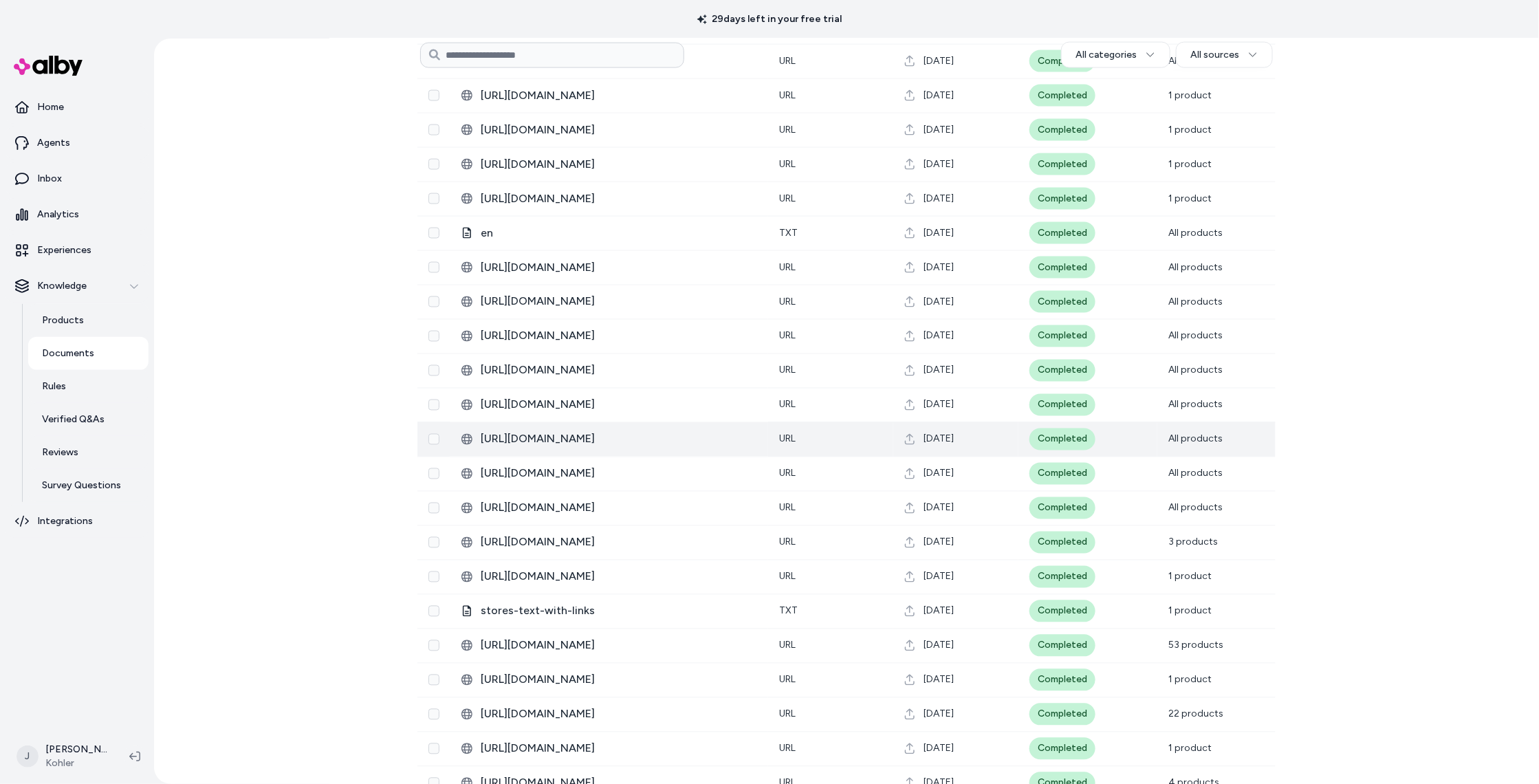
scroll to position [3200, 0]
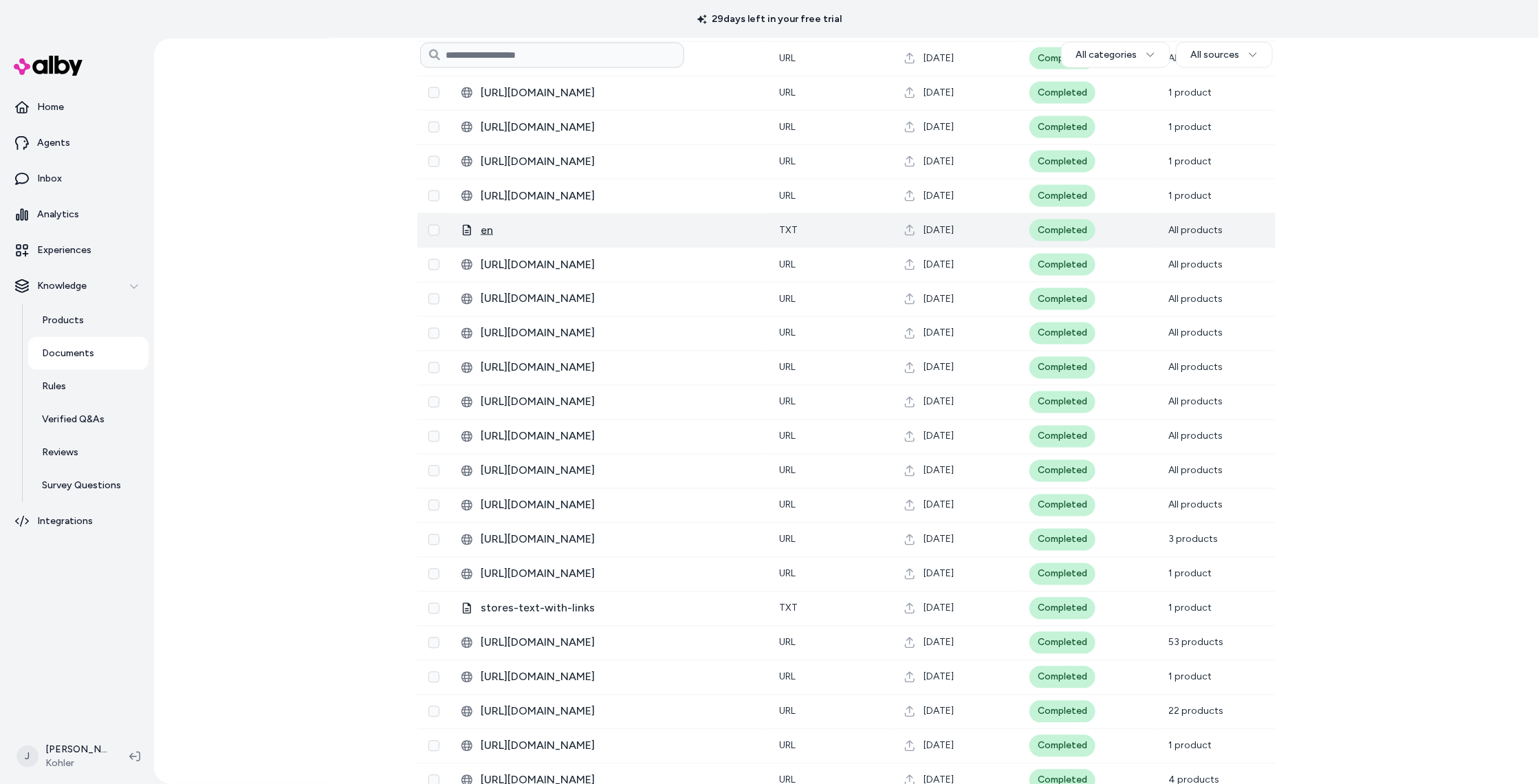
click at [486, 234] on span "en" at bounding box center [619, 230] width 277 height 16
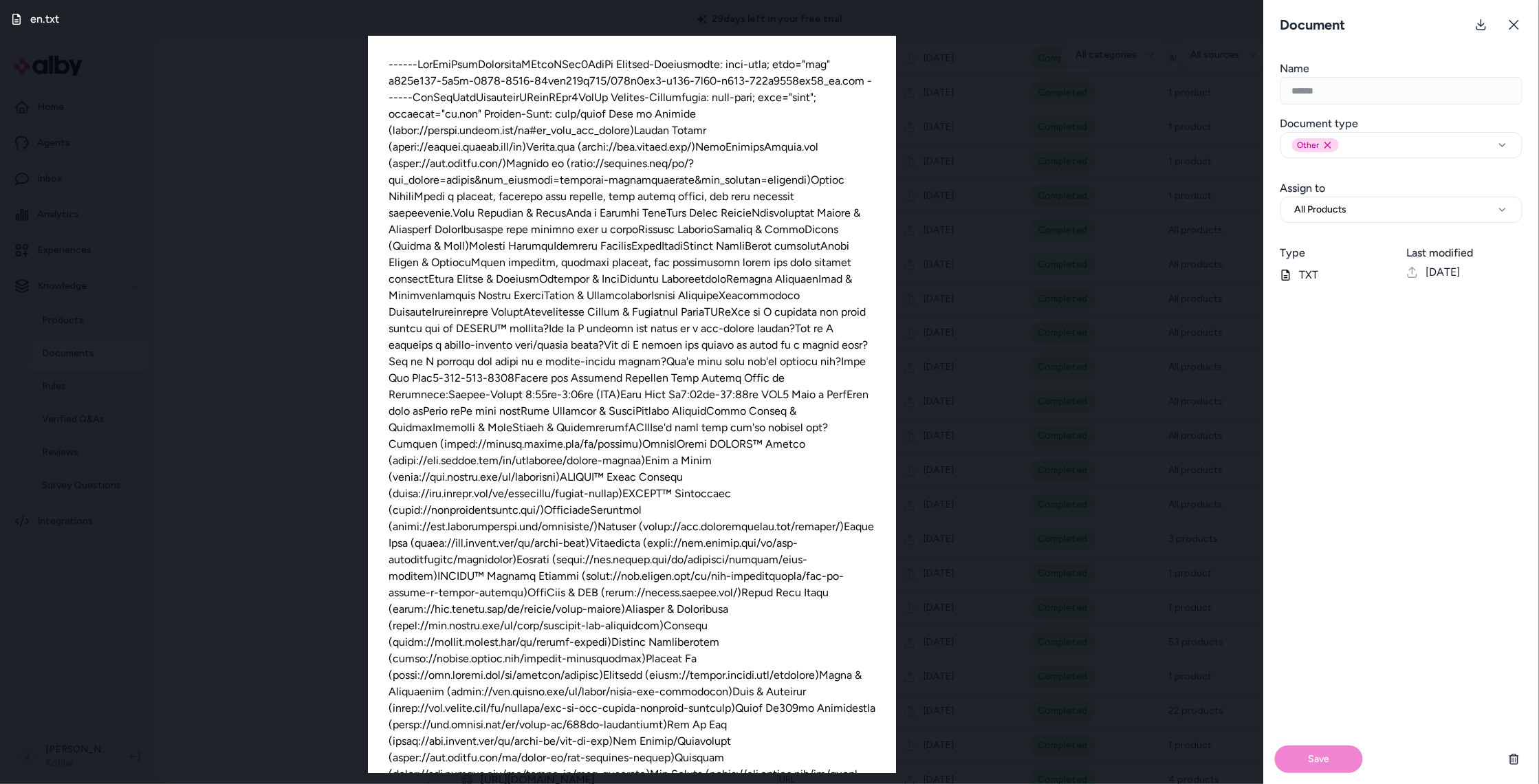
scroll to position [146, 0]
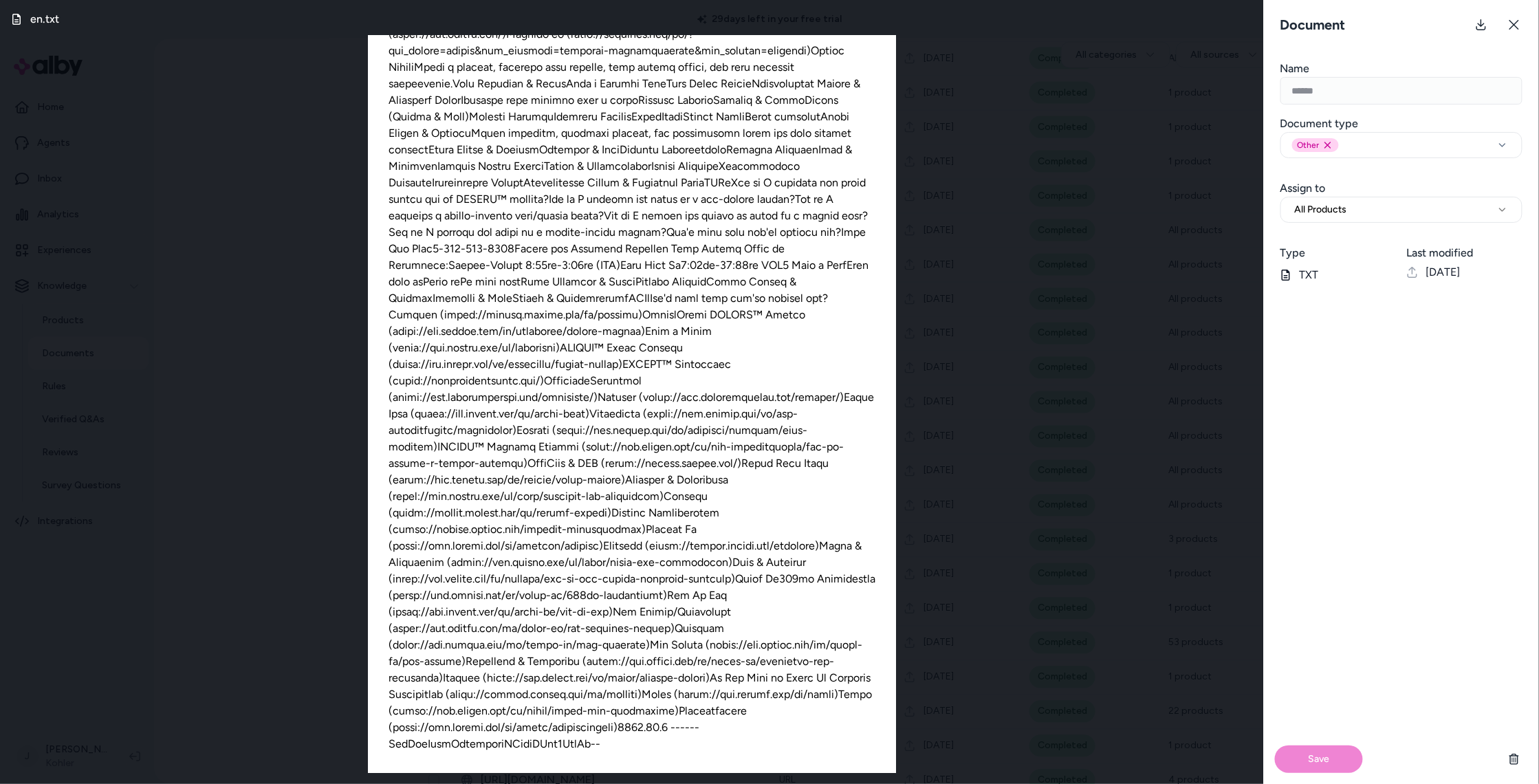
click at [251, 430] on div "en.txt" at bounding box center [632, 392] width 1264 height 784
drag, startPoint x: 262, startPoint y: 427, endPoint x: 391, endPoint y: 405, distance: 130.9
click at [262, 429] on div "en.txt" at bounding box center [632, 392] width 1264 height 784
click at [1515, 21] on icon at bounding box center [1514, 25] width 11 height 11
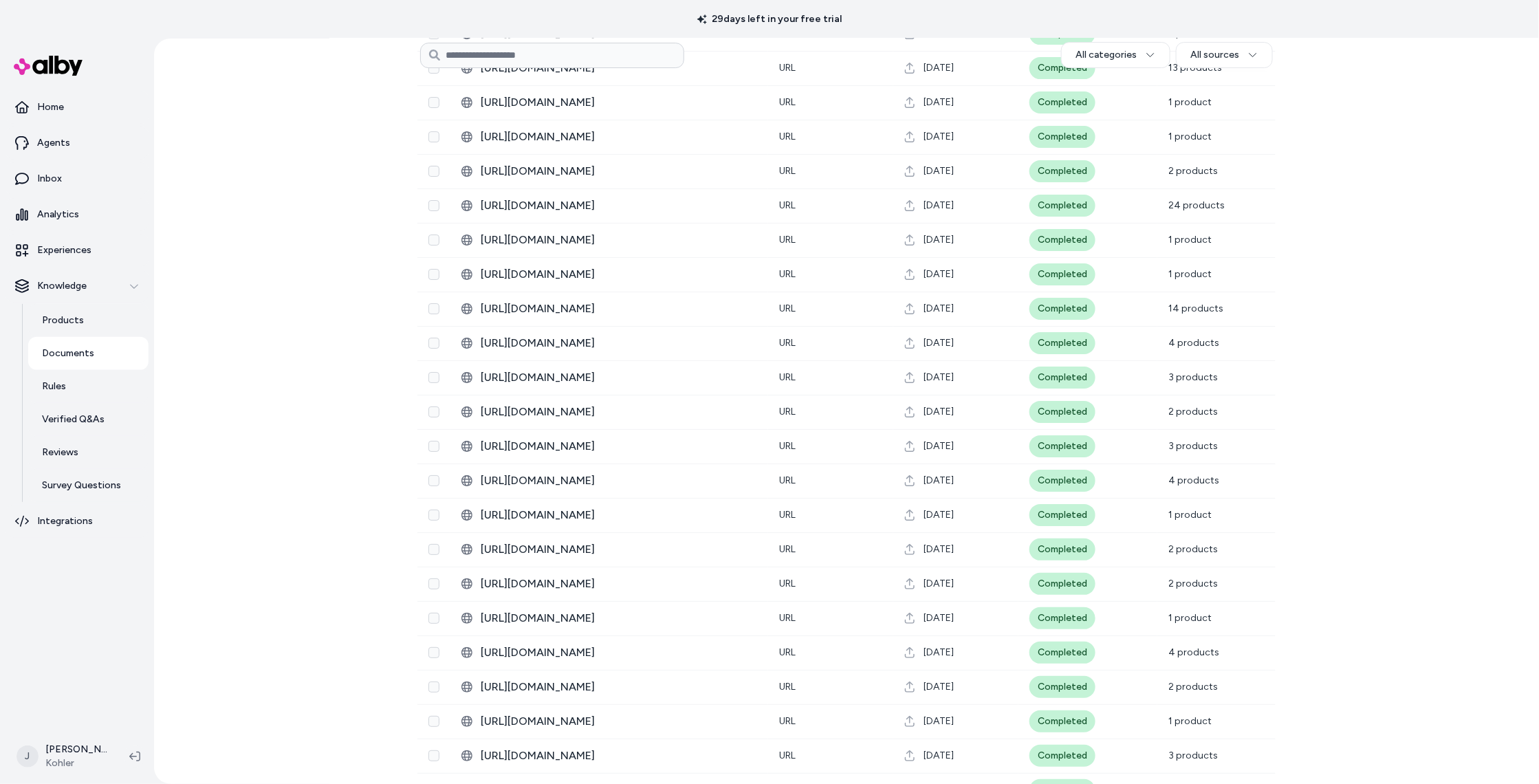
scroll to position [9027, 0]
